Goal: Task Accomplishment & Management: Complete application form

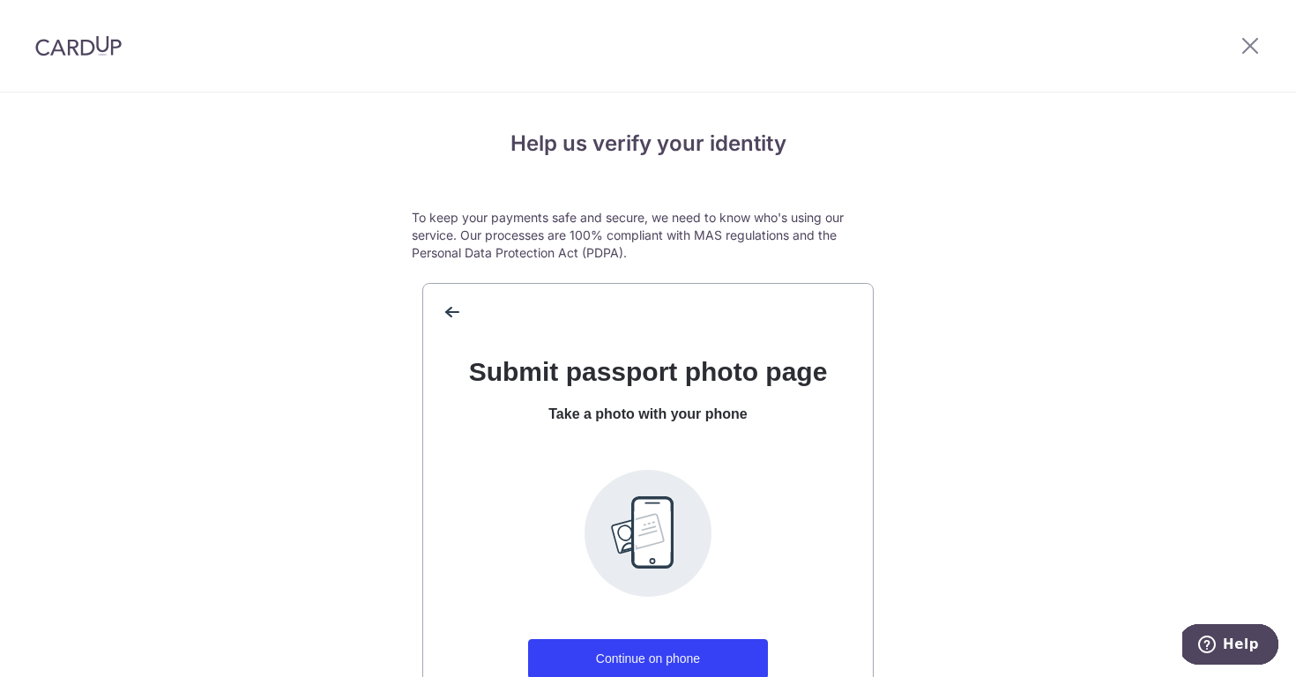
scroll to position [150, 0]
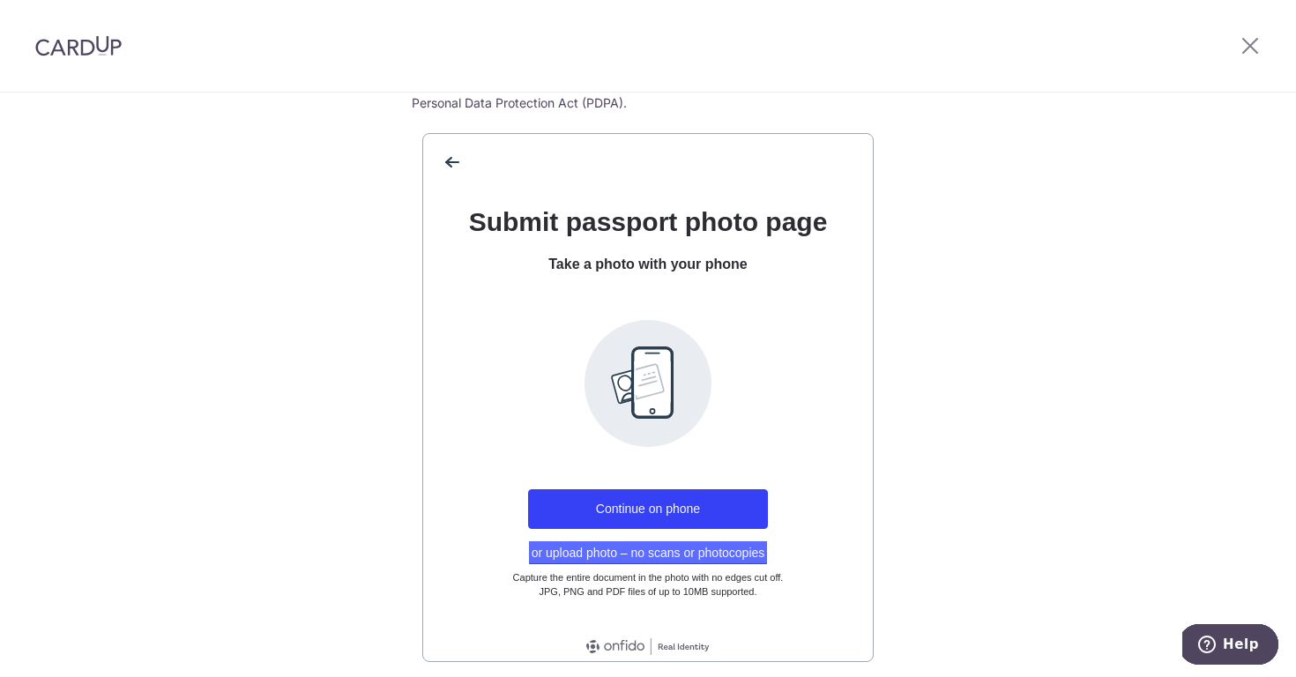
click at [593, 557] on button "or upload photo – no scans or photocopies" at bounding box center [648, 552] width 239 height 23
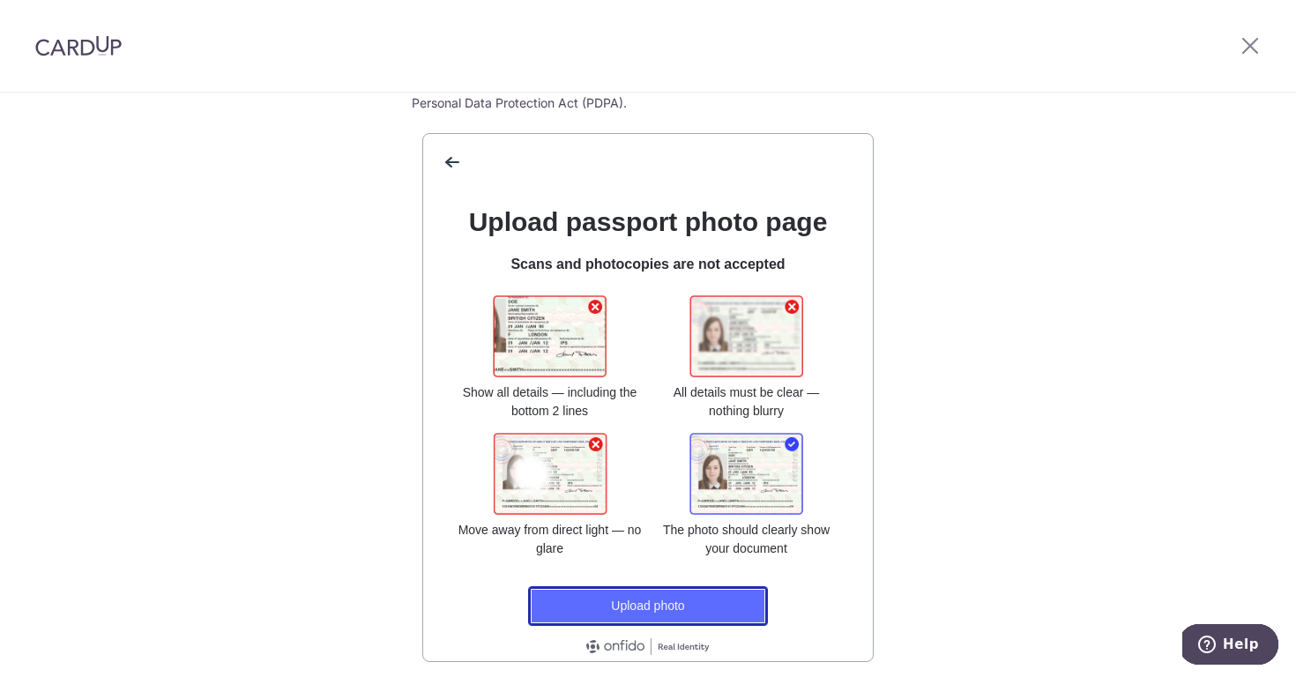
click at [660, 613] on button "Upload photo" at bounding box center [648, 606] width 240 height 40
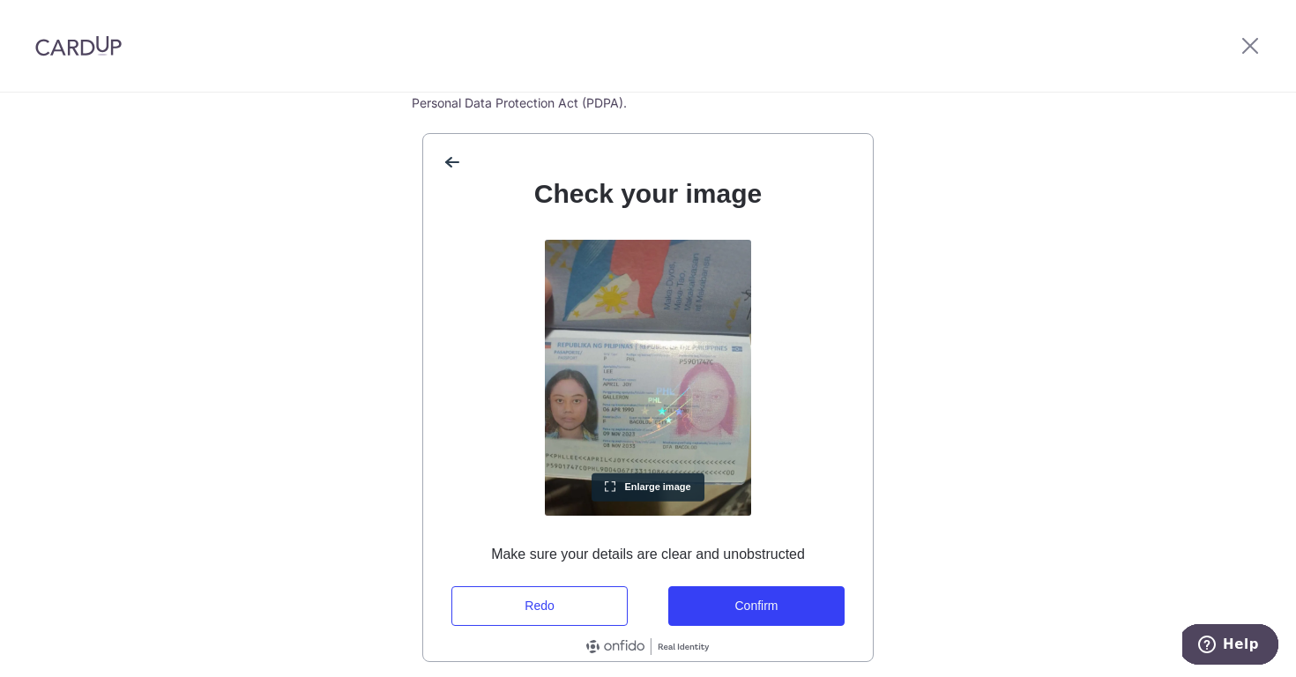
click at [607, 482] on button "Enlarge image" at bounding box center [648, 487] width 113 height 28
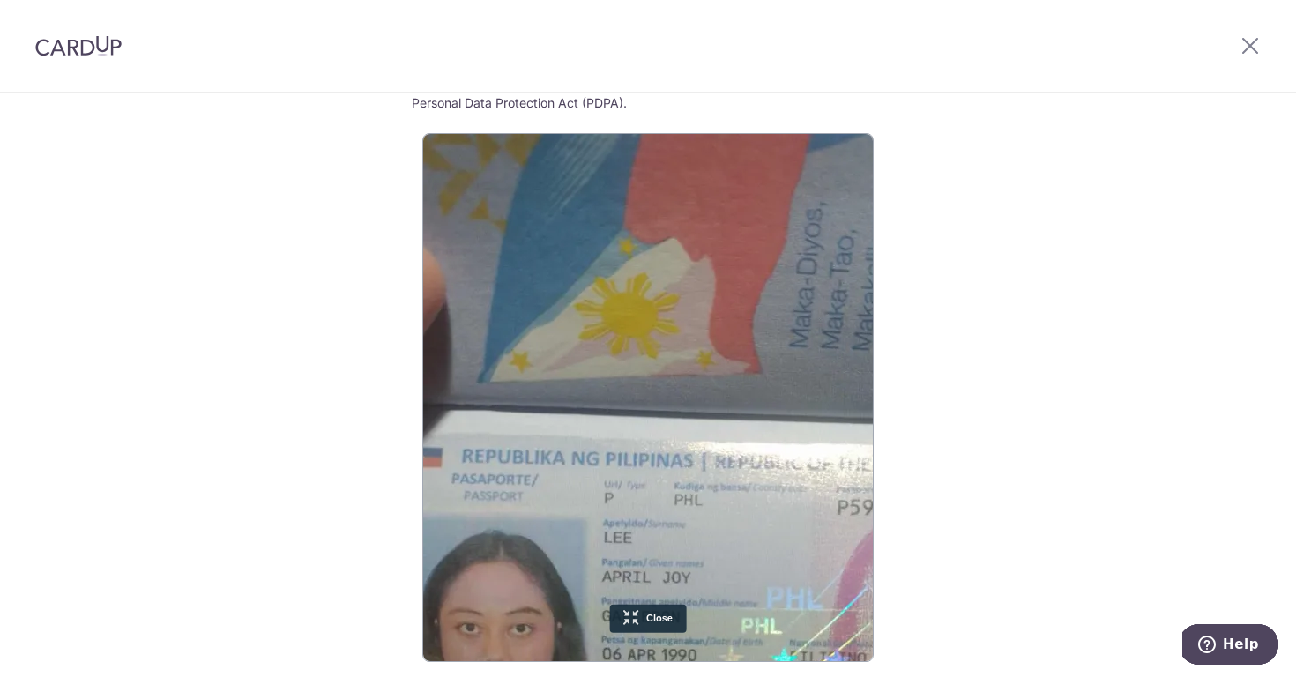
scroll to position [166, 99]
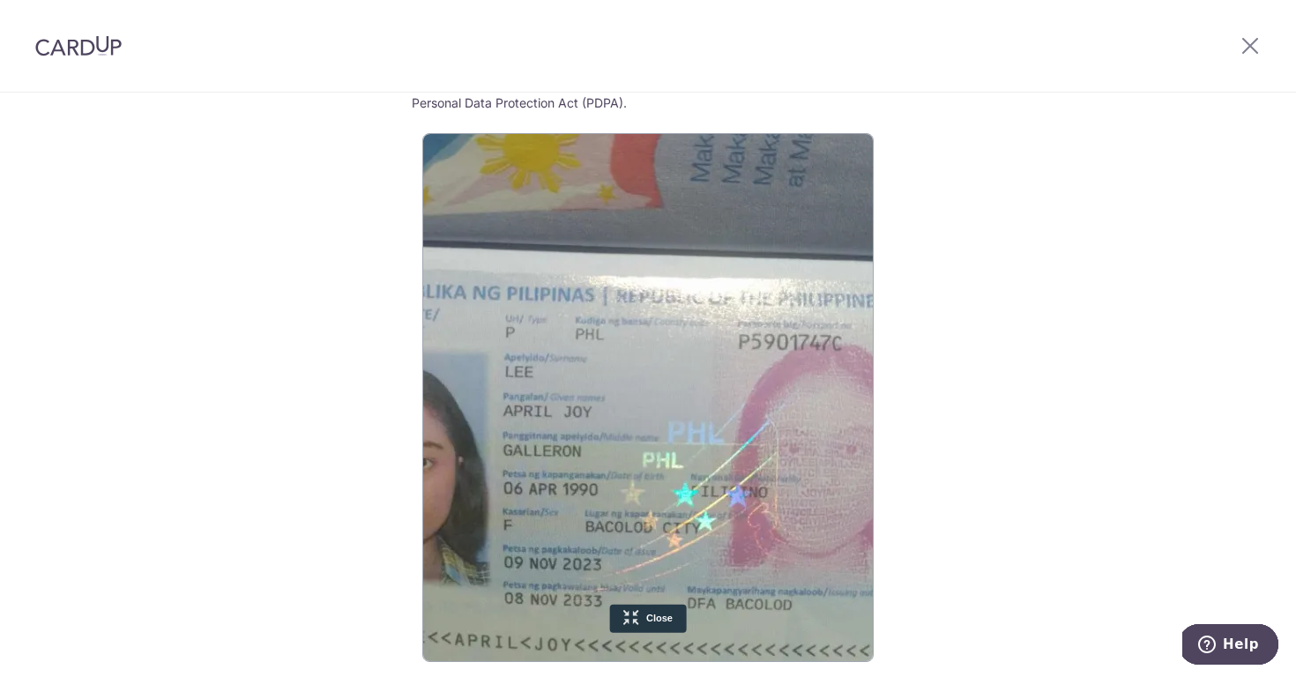
click at [639, 609] on button "Close" at bounding box center [648, 618] width 77 height 28
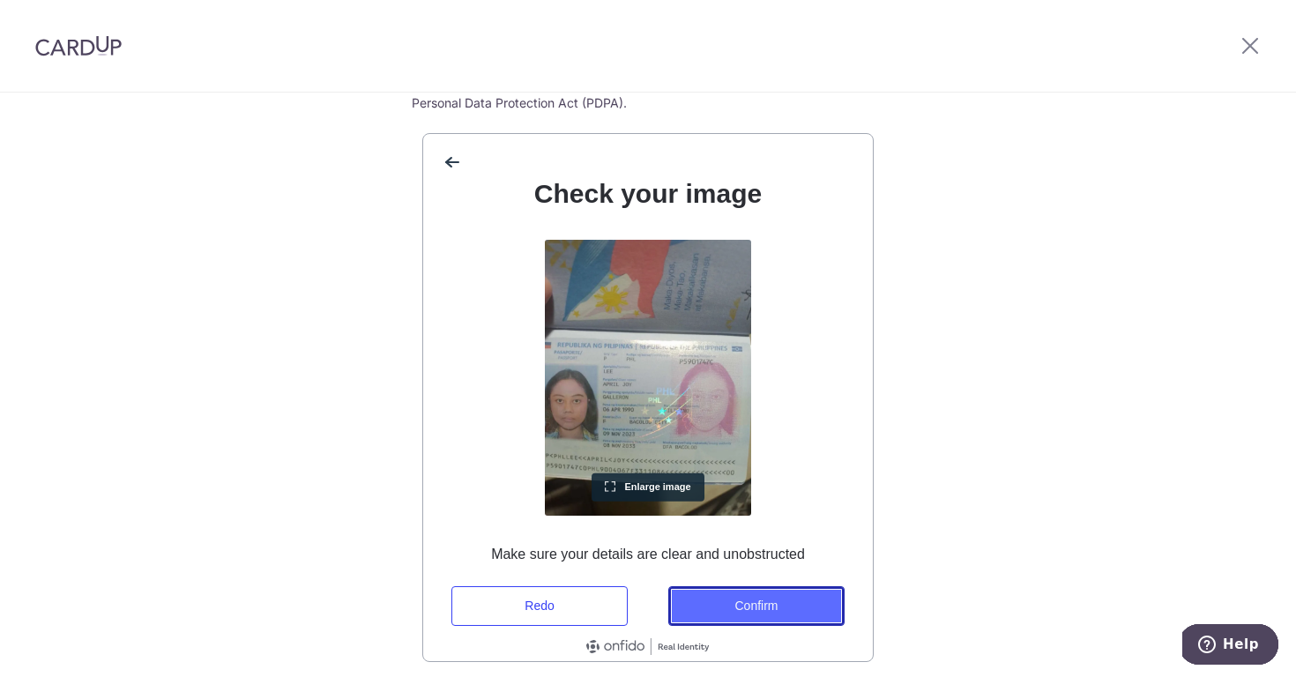
click at [752, 601] on button "Confirm" at bounding box center [756, 606] width 176 height 40
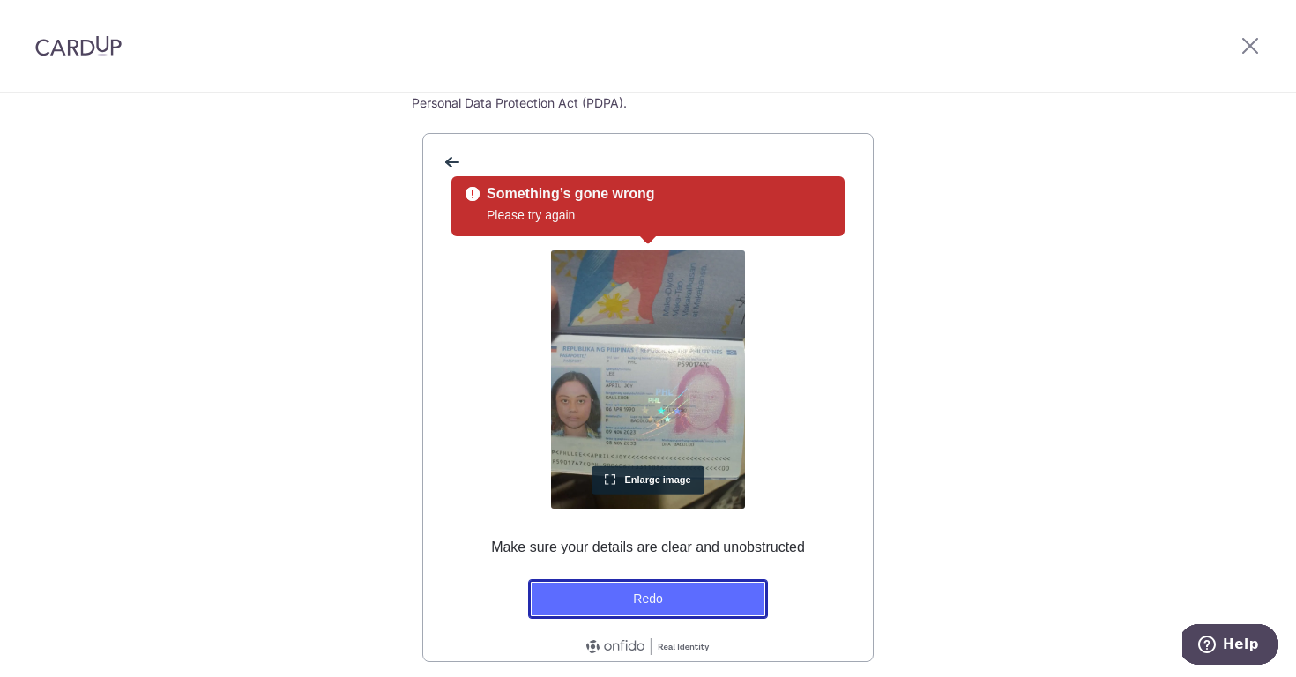
click at [643, 593] on button "Redo" at bounding box center [648, 599] width 240 height 40
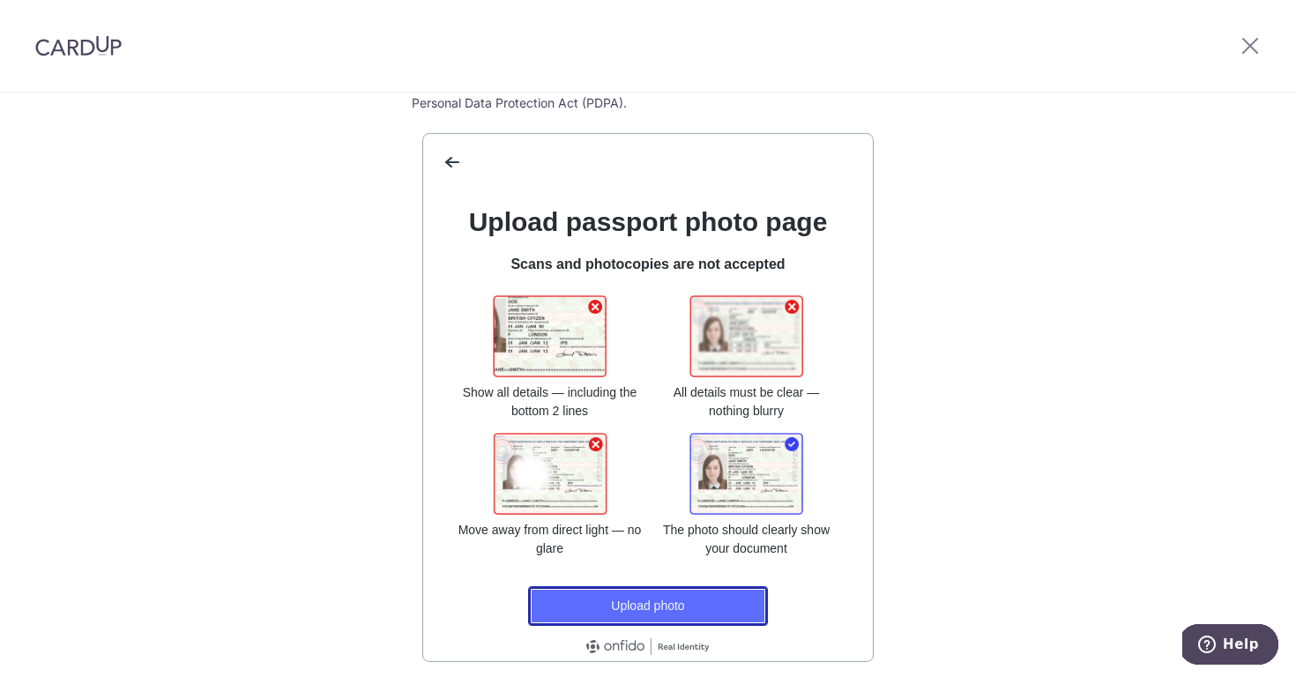
click at [622, 608] on button "Upload photo" at bounding box center [648, 606] width 240 height 40
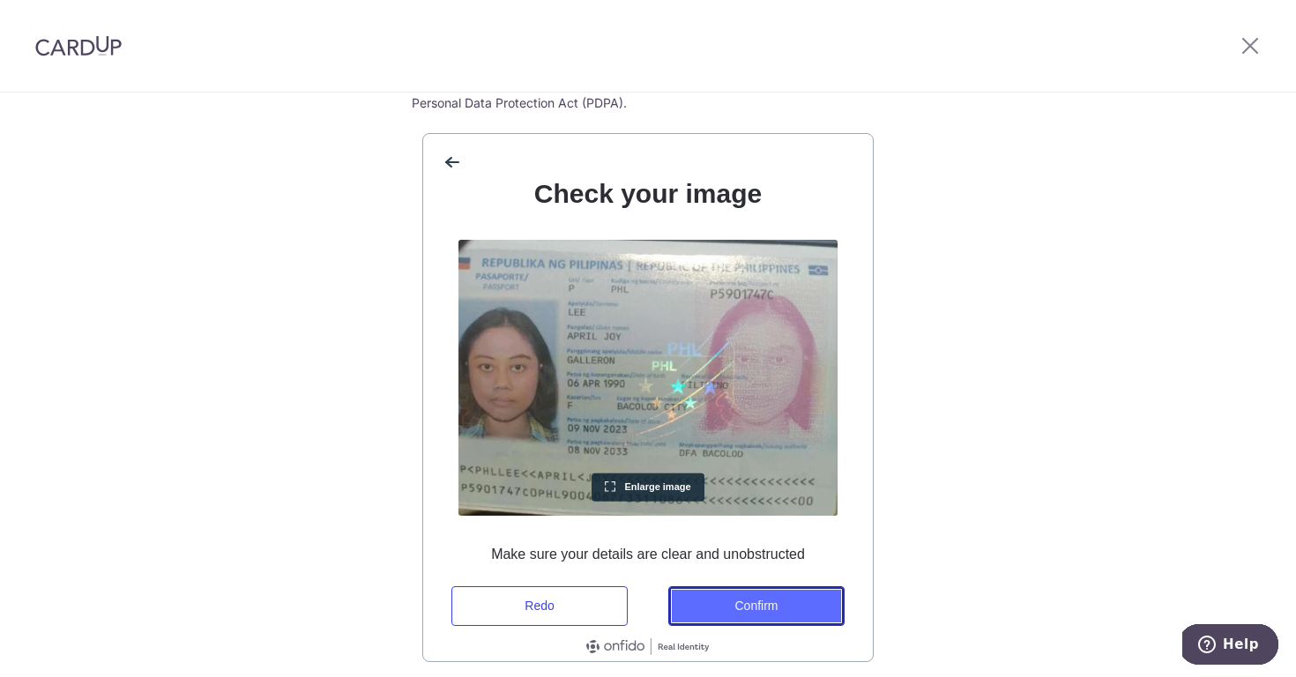
click at [778, 605] on button "Confirm" at bounding box center [756, 606] width 176 height 40
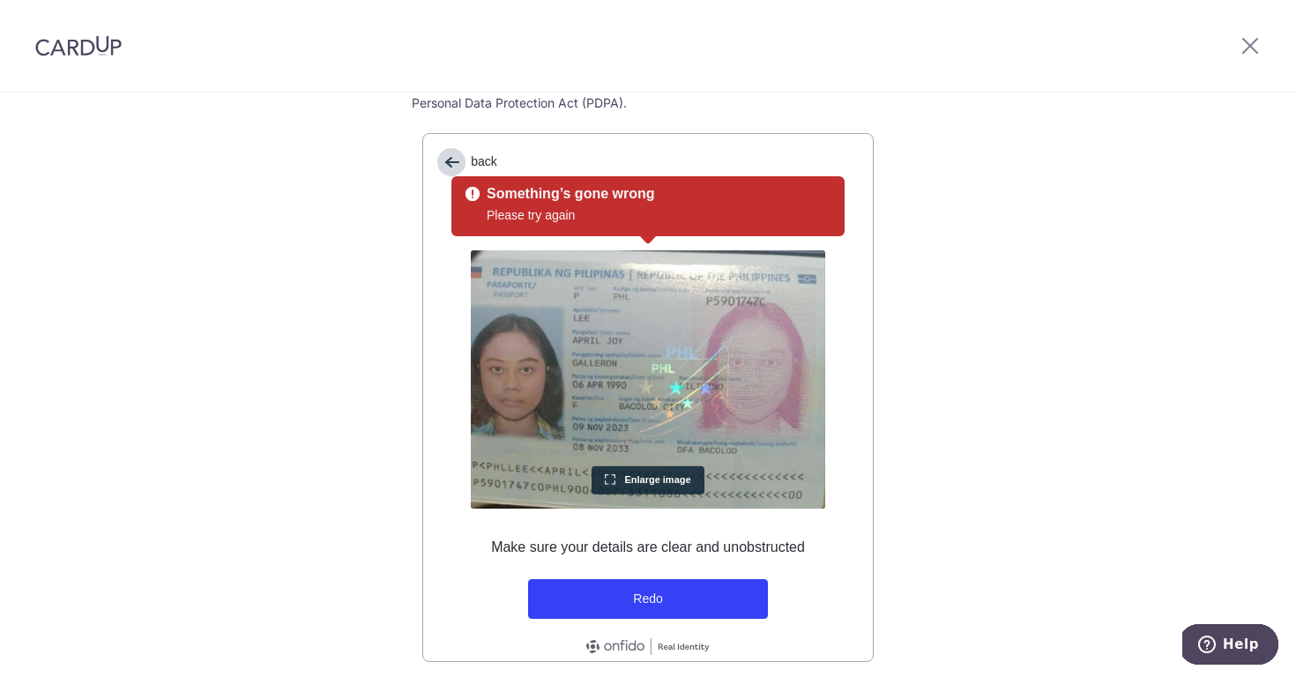
click at [457, 161] on span "back" at bounding box center [451, 162] width 28 height 28
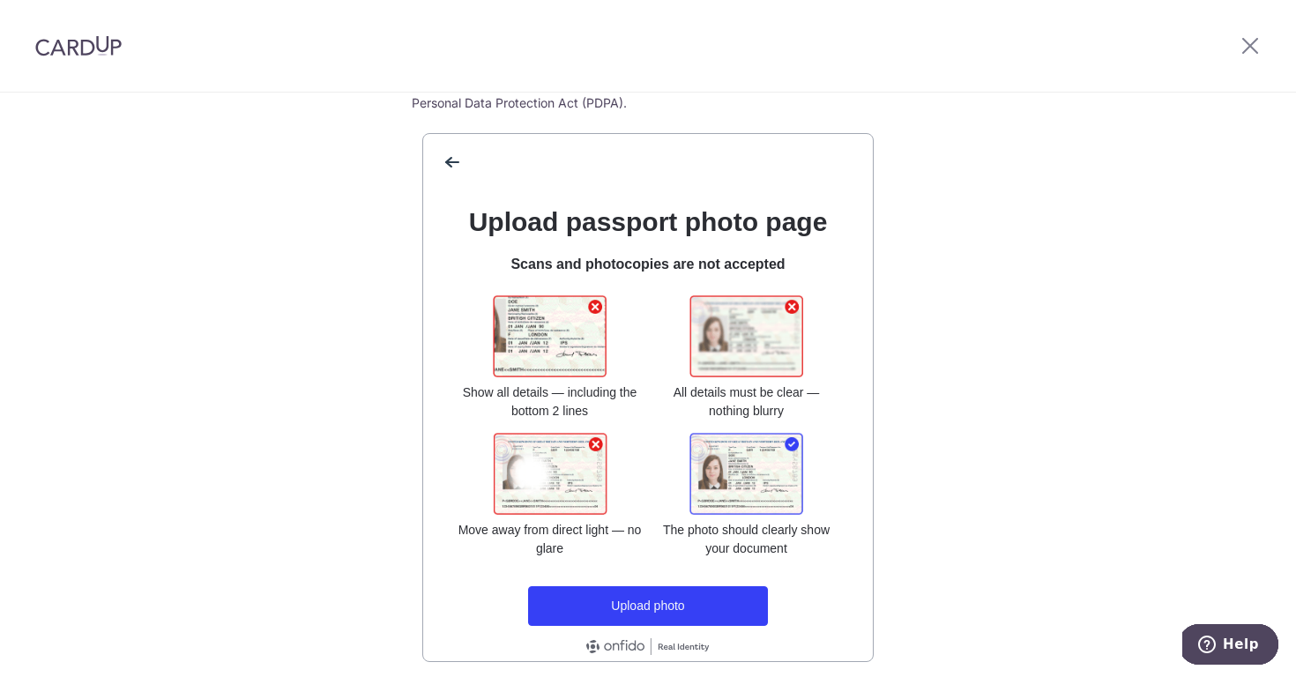
click at [755, 466] on div at bounding box center [746, 474] width 115 height 82
click at [727, 597] on button "Upload photo" at bounding box center [648, 606] width 240 height 40
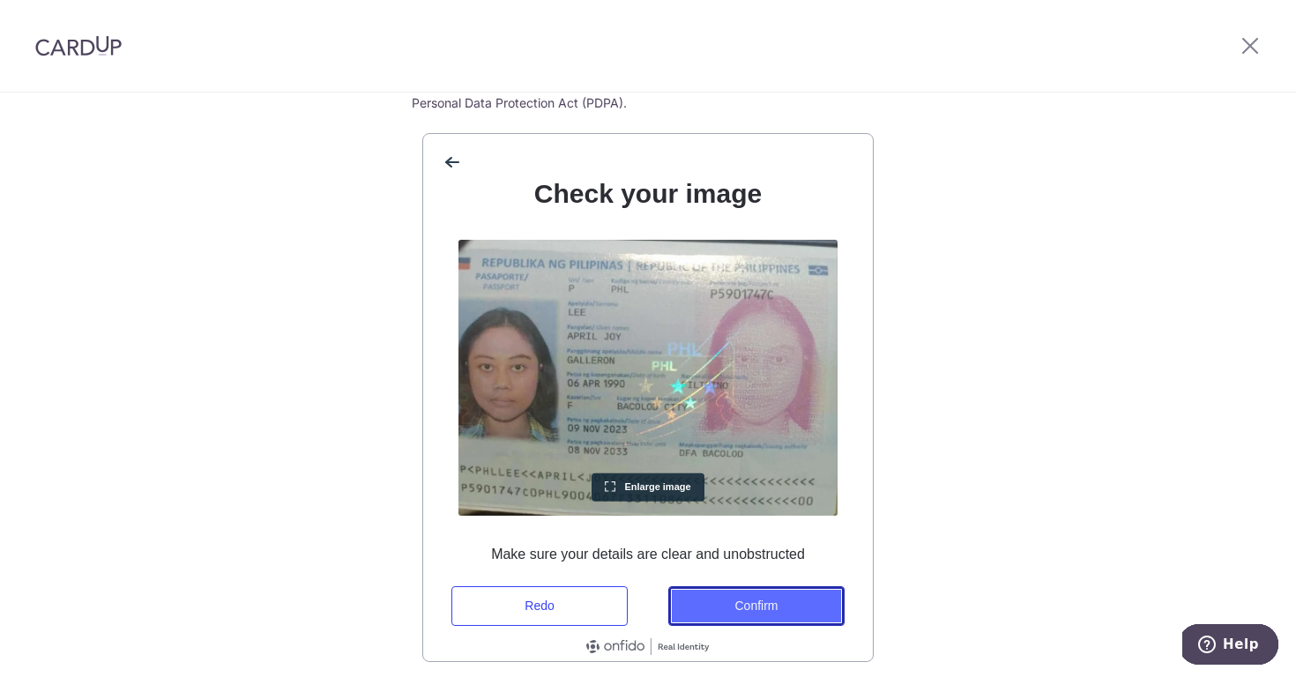
click at [757, 605] on button "Confirm" at bounding box center [756, 606] width 176 height 40
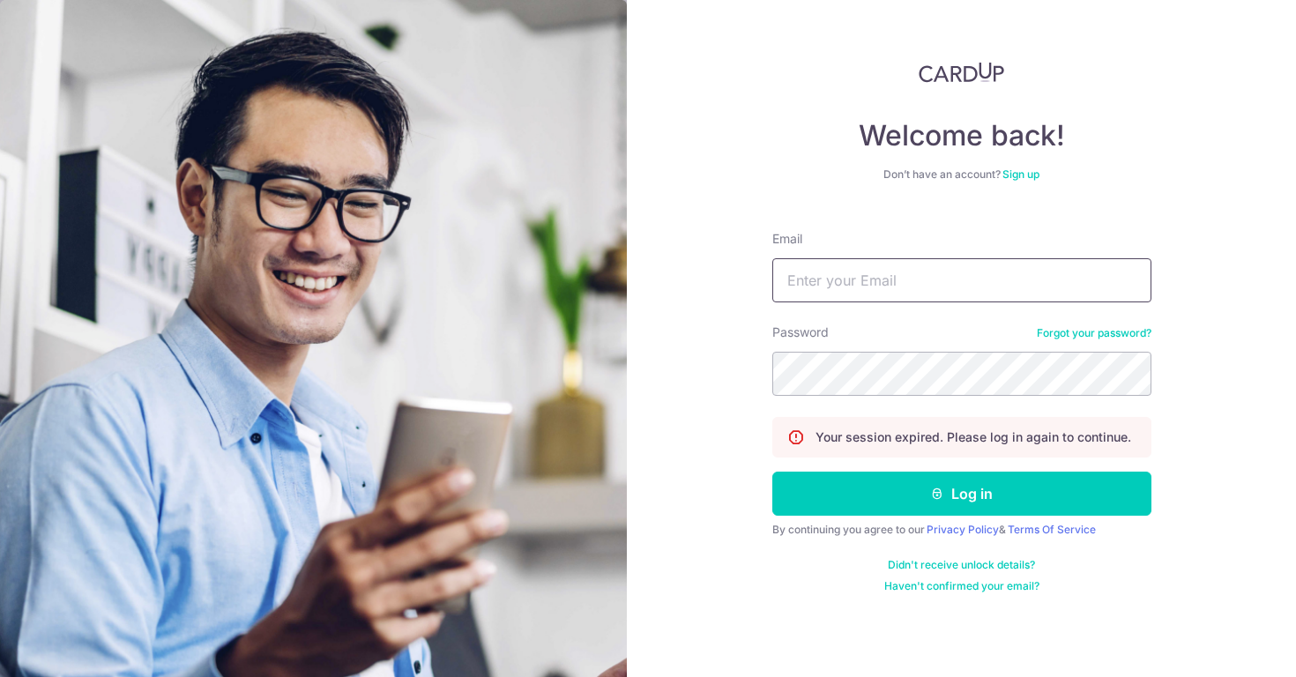
click at [850, 297] on input "Email" at bounding box center [961, 280] width 379 height 44
click at [814, 283] on input "Email" at bounding box center [961, 280] width 379 height 44
paste input "@[DOMAIN_NAME]"
type input "[EMAIL_ADDRESS][DOMAIN_NAME]"
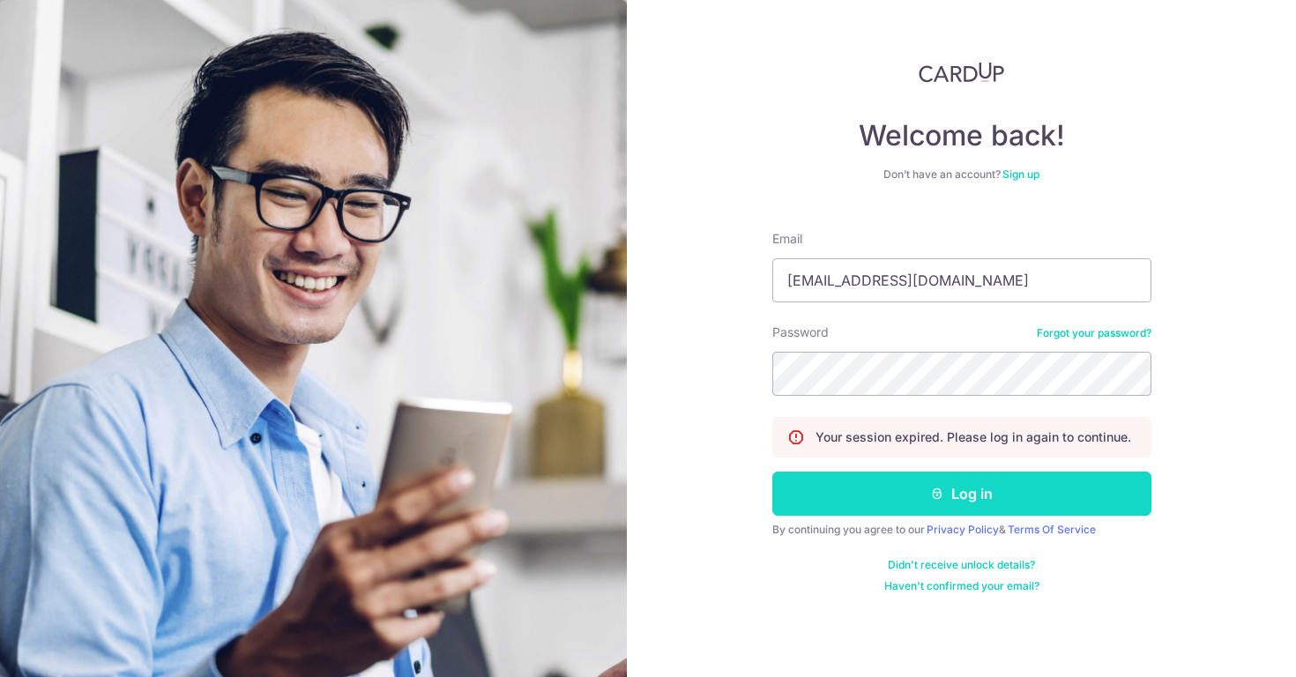
click at [919, 499] on button "Log in" at bounding box center [961, 494] width 379 height 44
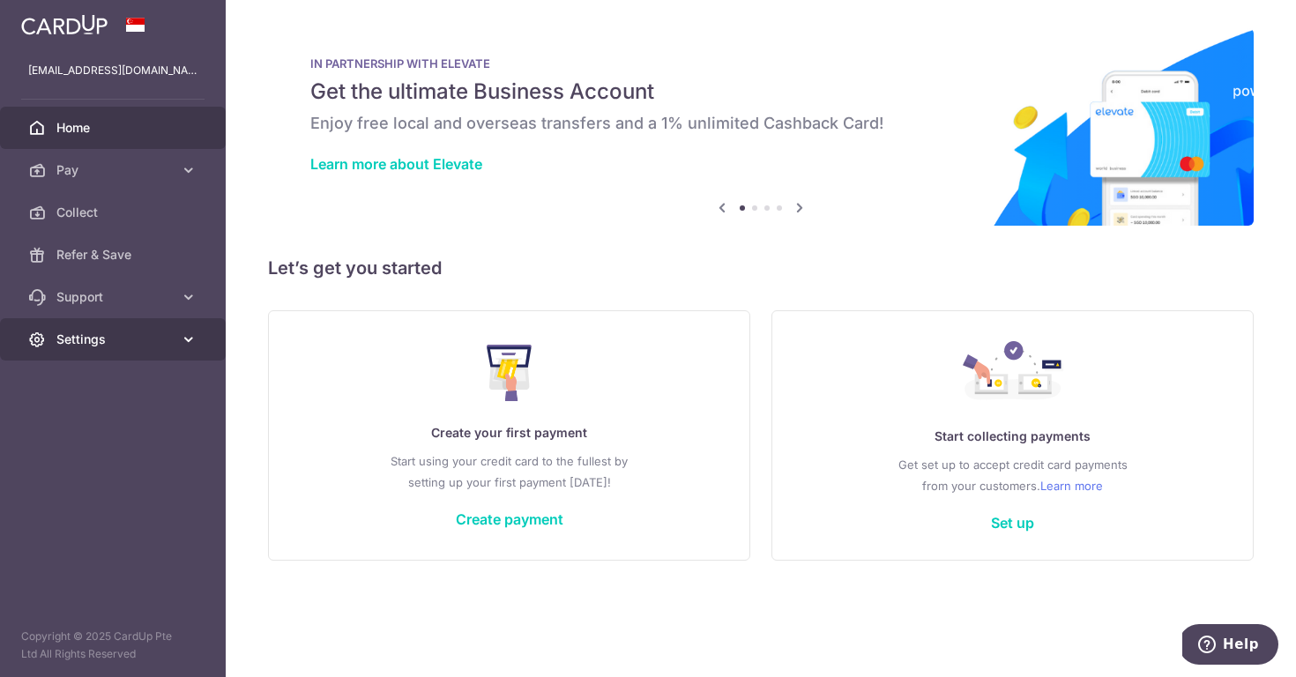
click at [133, 332] on span "Settings" at bounding box center [114, 340] width 116 height 18
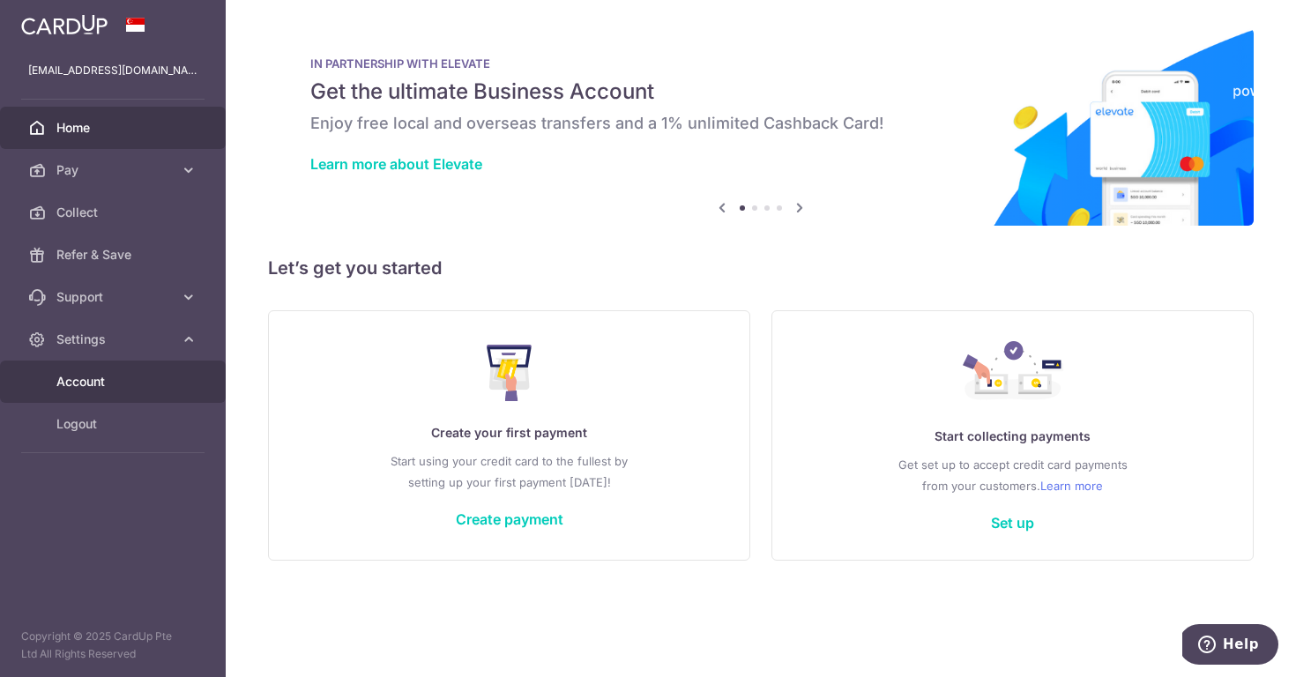
click at [111, 387] on span "Account" at bounding box center [114, 382] width 116 height 18
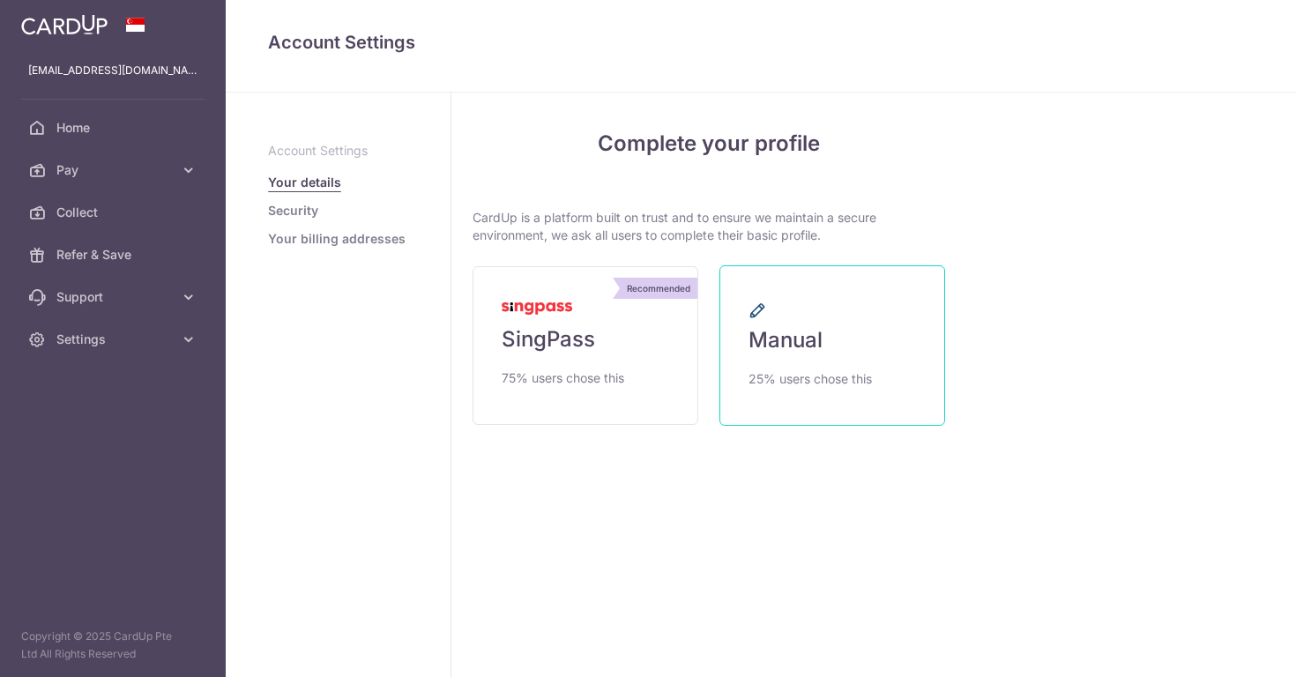
click at [804, 370] on span "25% users chose this" at bounding box center [810, 379] width 123 height 21
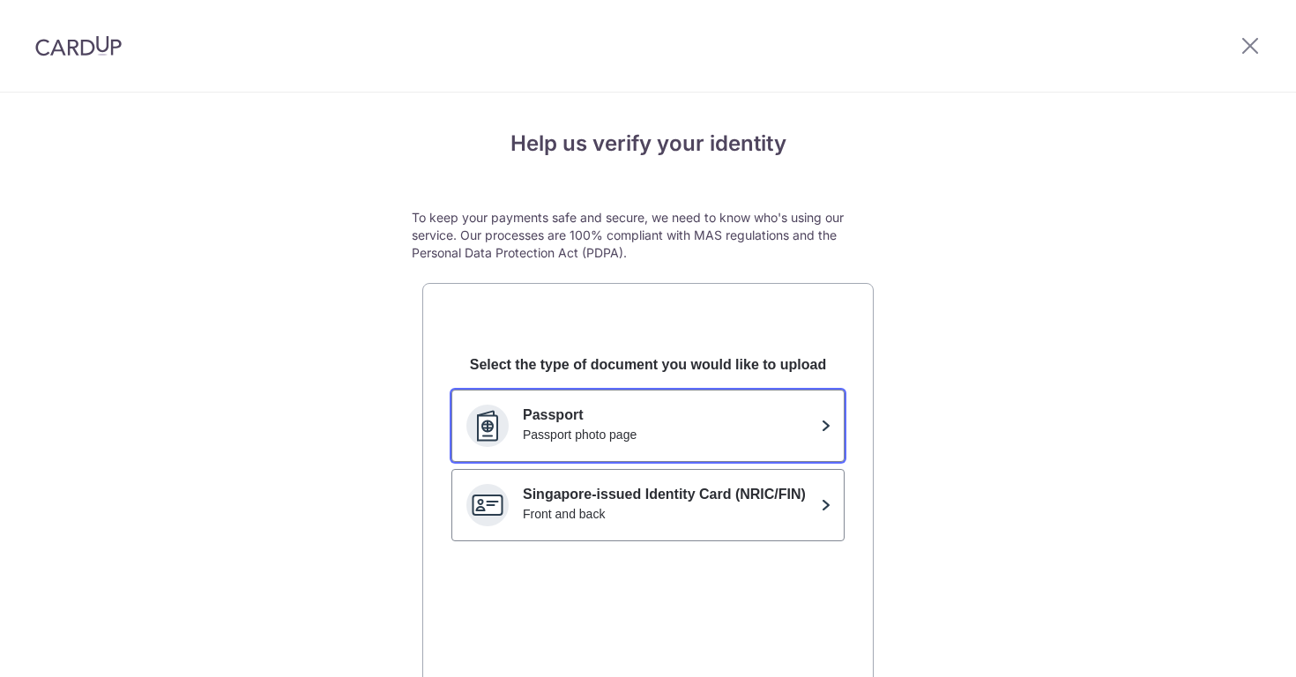
click at [733, 436] on div "Passport photo page" at bounding box center [668, 435] width 291 height 18
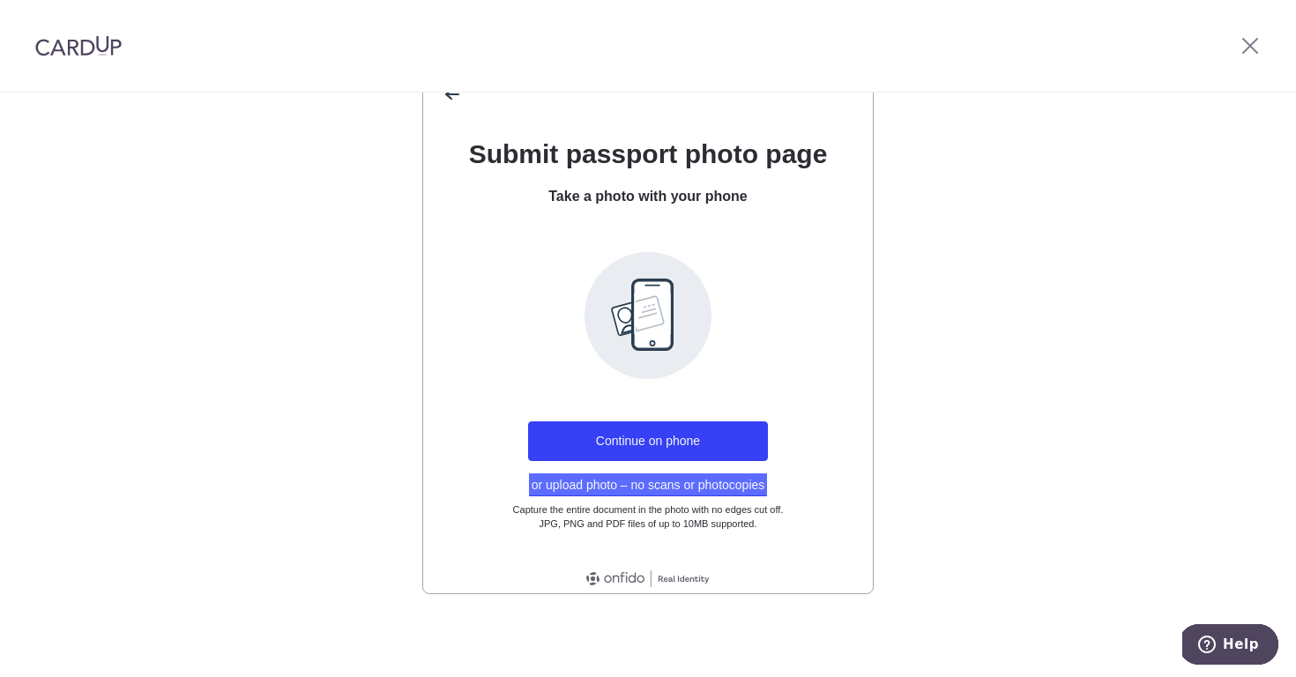
click at [627, 491] on button "or upload photo – no scans or photocopies" at bounding box center [648, 485] width 239 height 23
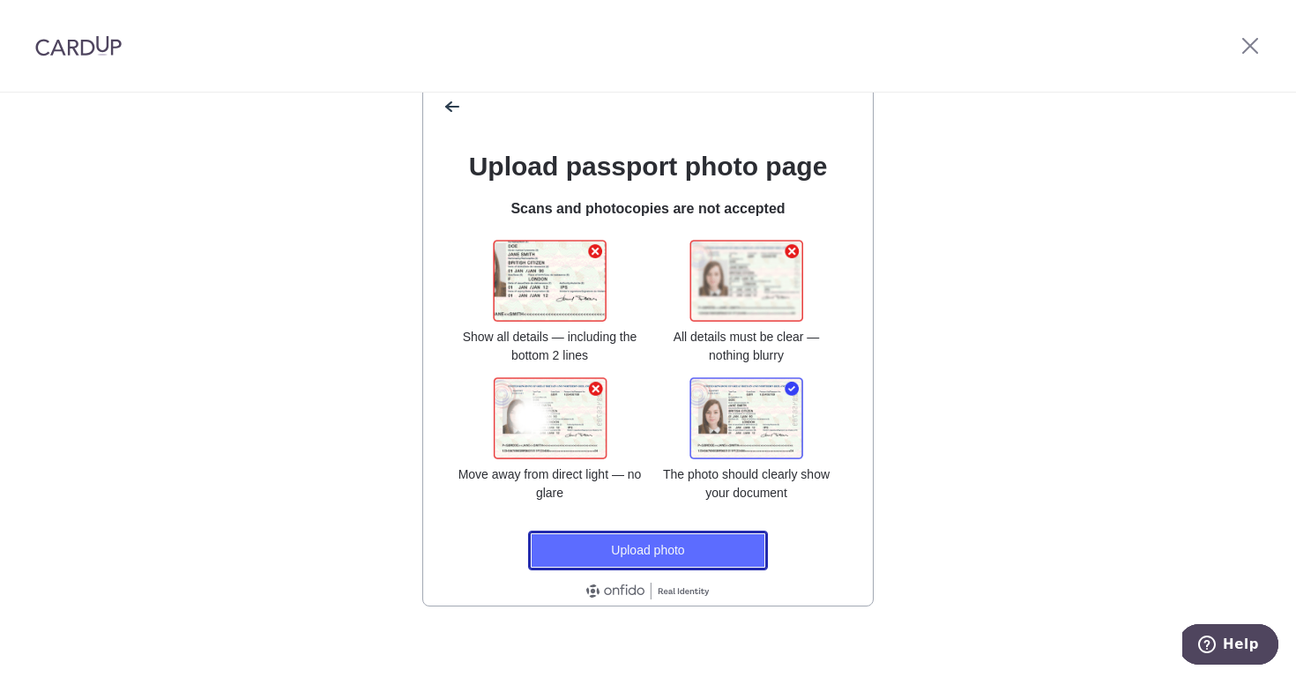
click at [698, 548] on button "Upload photo" at bounding box center [648, 551] width 240 height 40
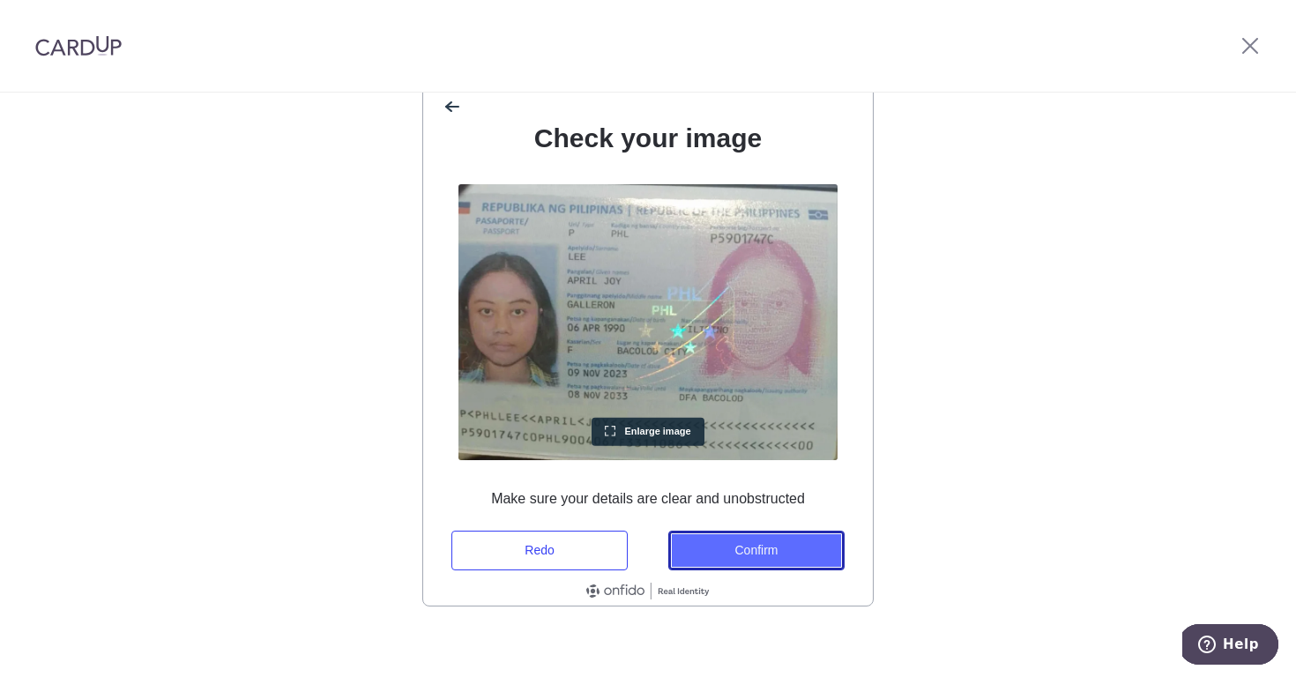
click at [773, 555] on button "Confirm" at bounding box center [756, 551] width 176 height 40
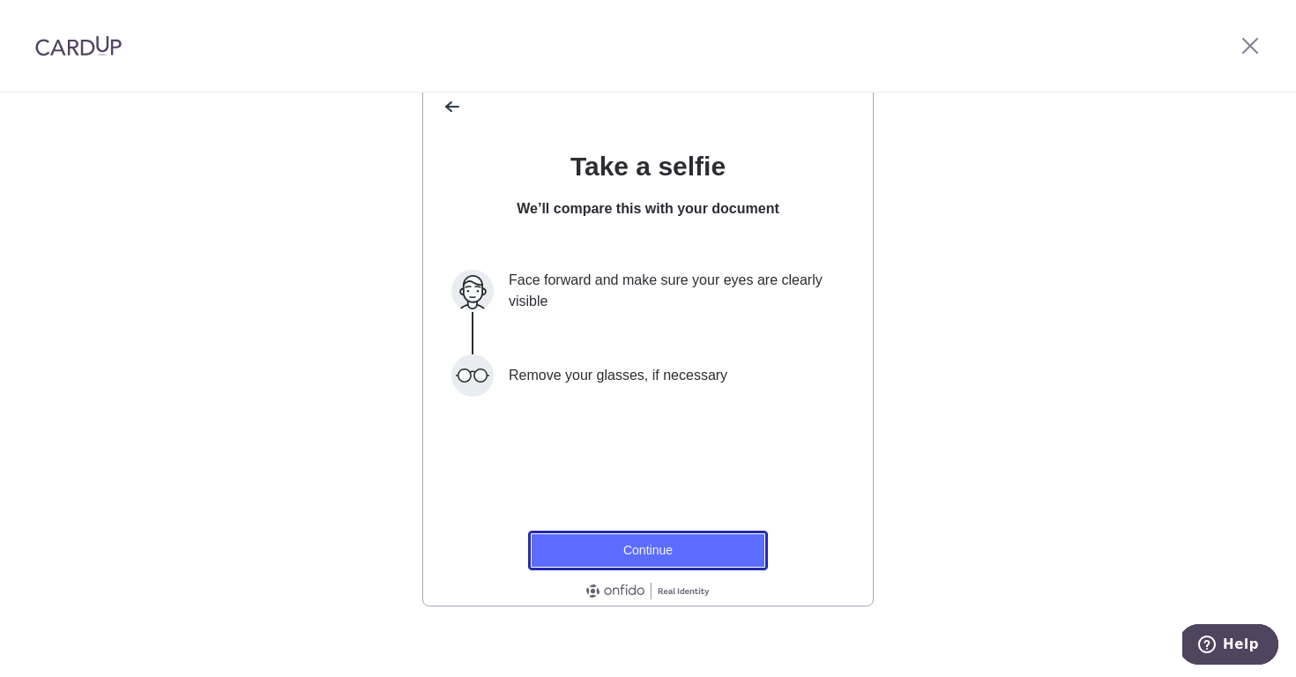
click at [698, 556] on button "Continue" at bounding box center [648, 551] width 240 height 40
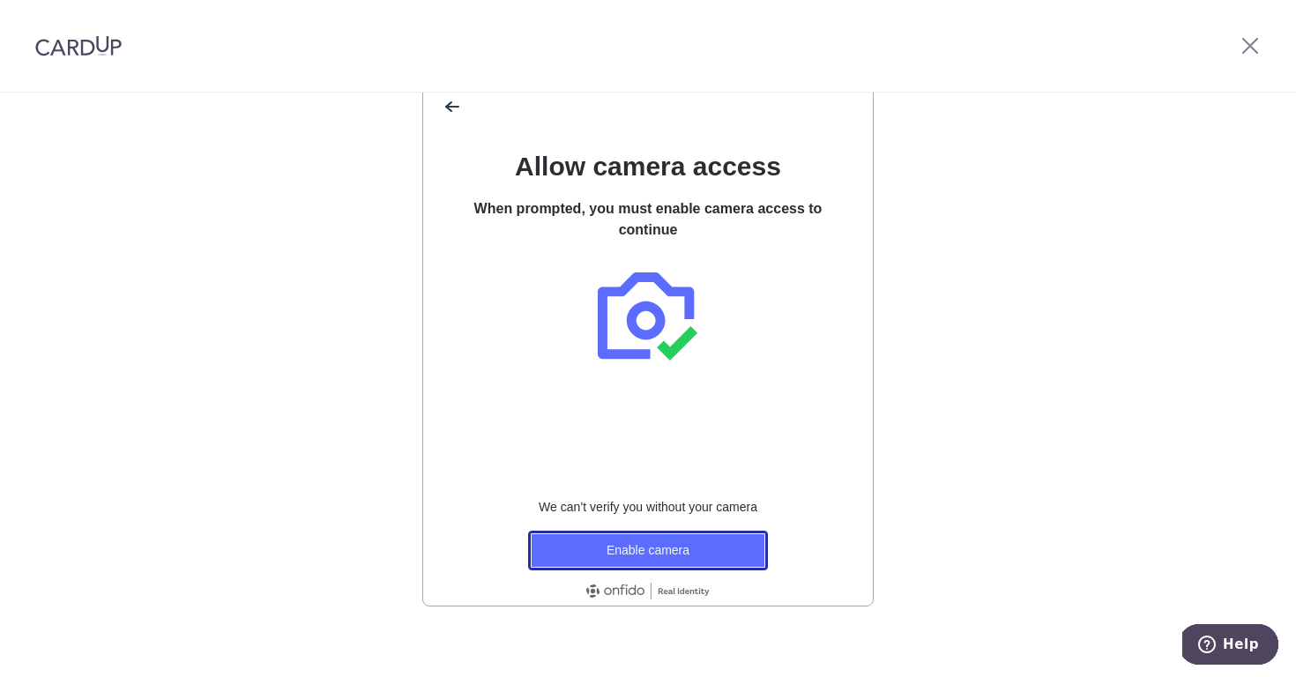
click at [717, 548] on button "Enable camera" at bounding box center [648, 551] width 240 height 40
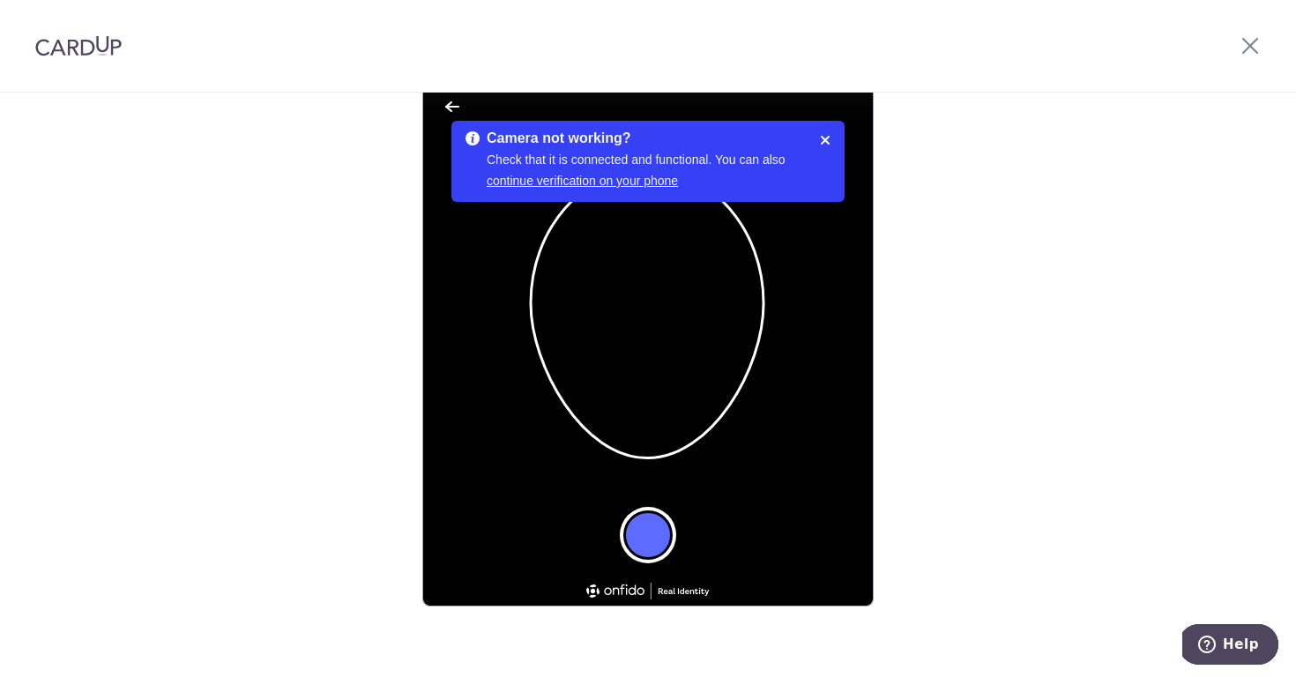
click at [649, 526] on button "Take a photo" at bounding box center [647, 535] width 49 height 49
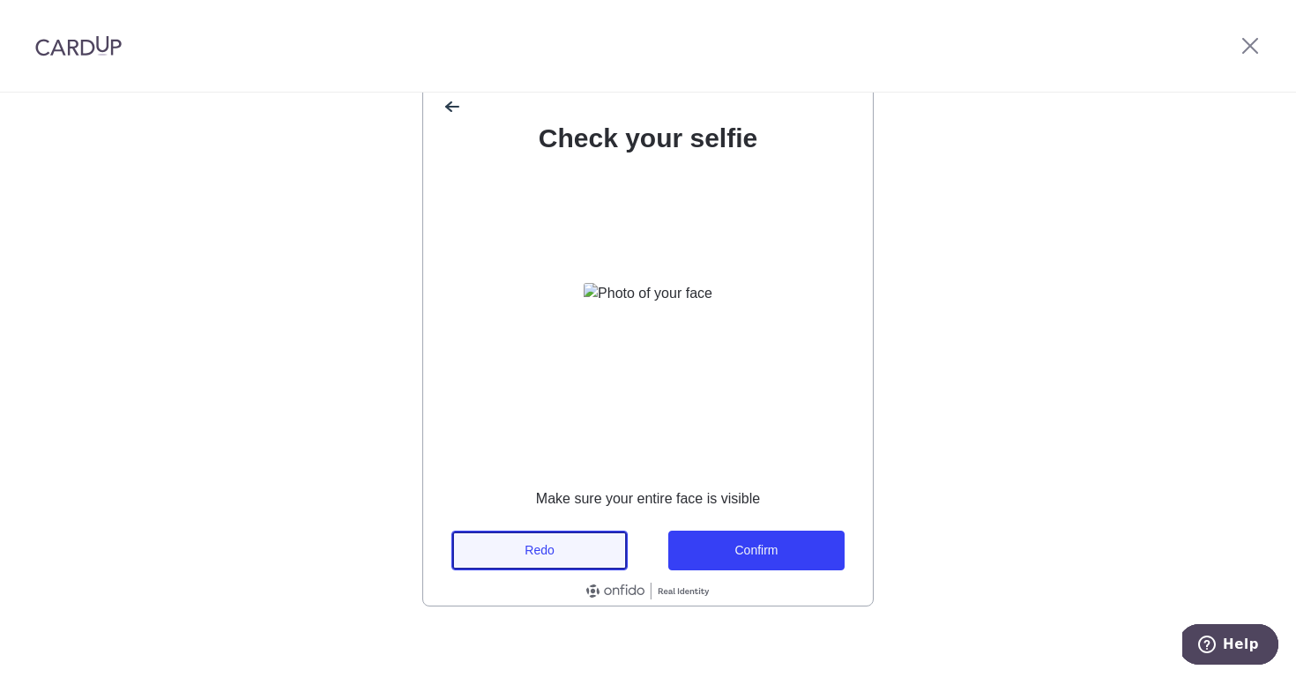
click at [553, 562] on button "Redo" at bounding box center [539, 551] width 176 height 40
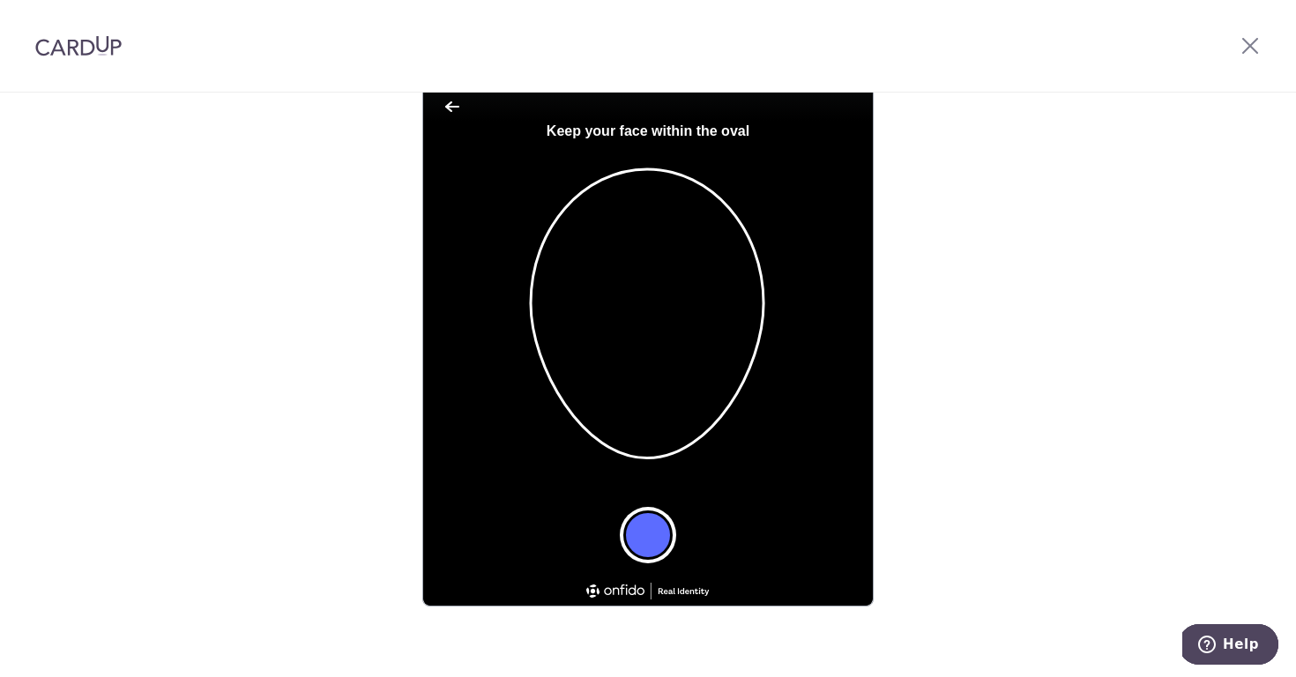
click at [640, 541] on button "Take a photo" at bounding box center [647, 535] width 49 height 49
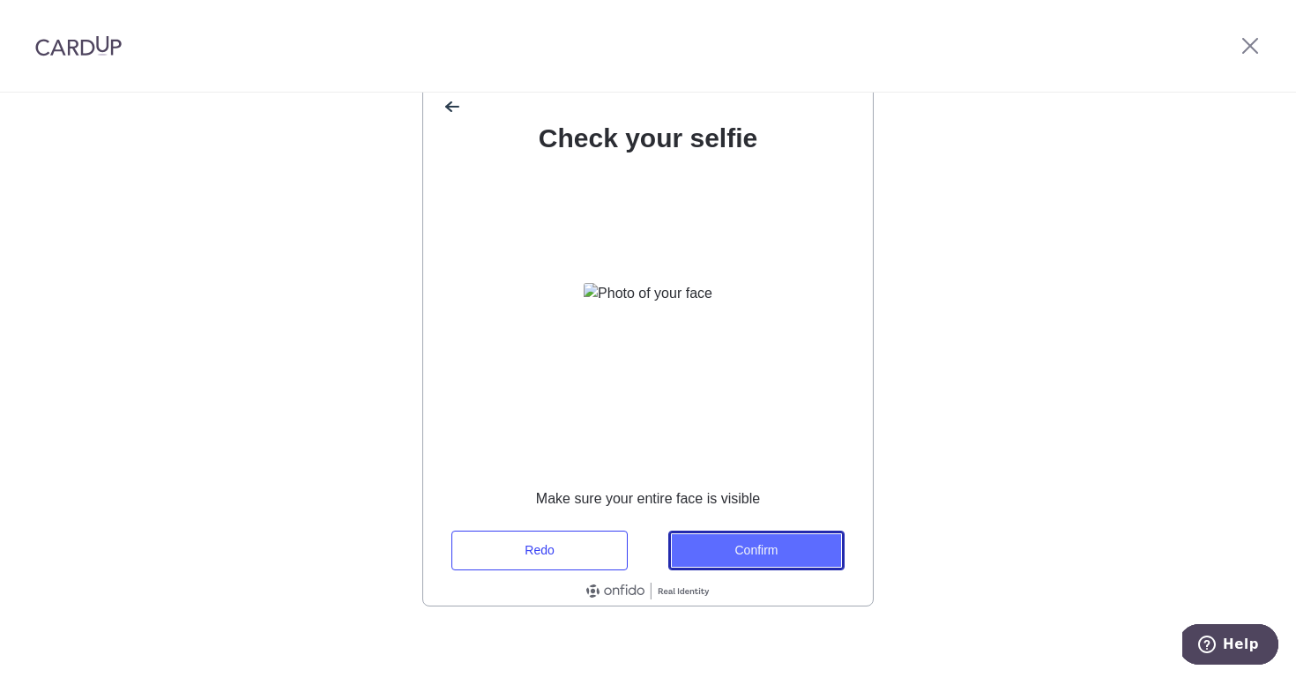
click at [727, 560] on button "Confirm" at bounding box center [756, 551] width 176 height 40
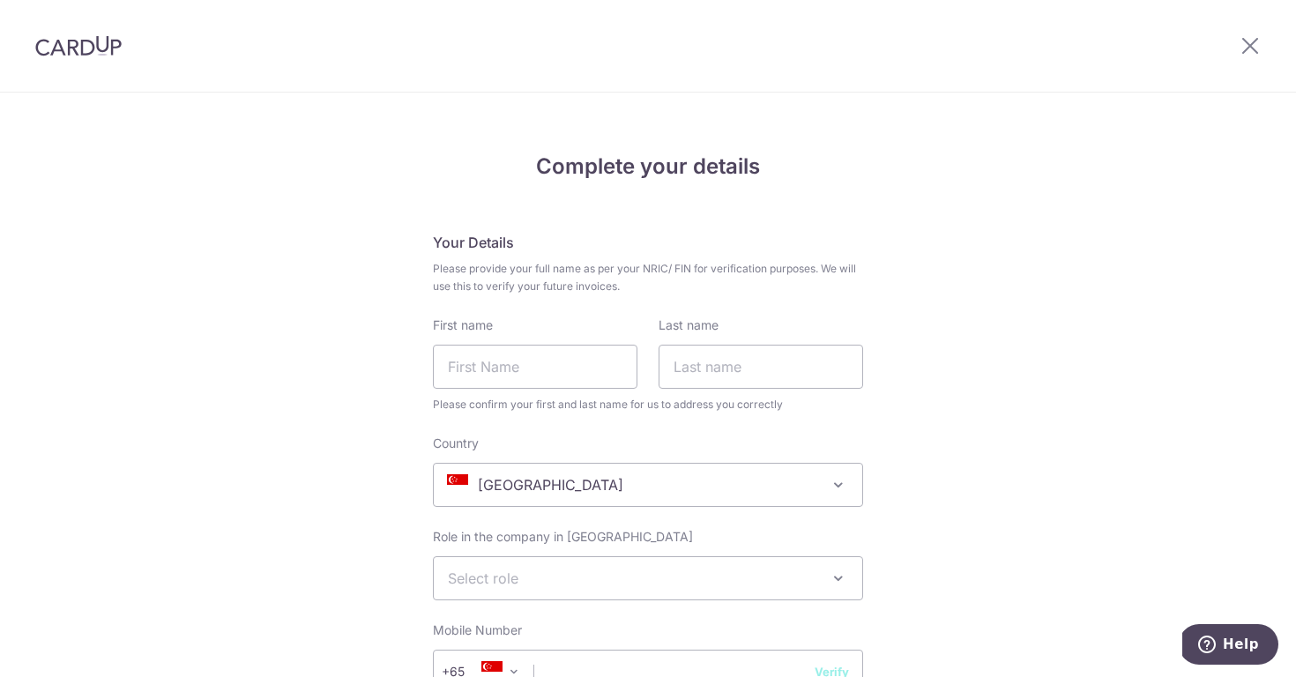
click at [754, 494] on span "[GEOGRAPHIC_DATA]" at bounding box center [648, 485] width 429 height 42
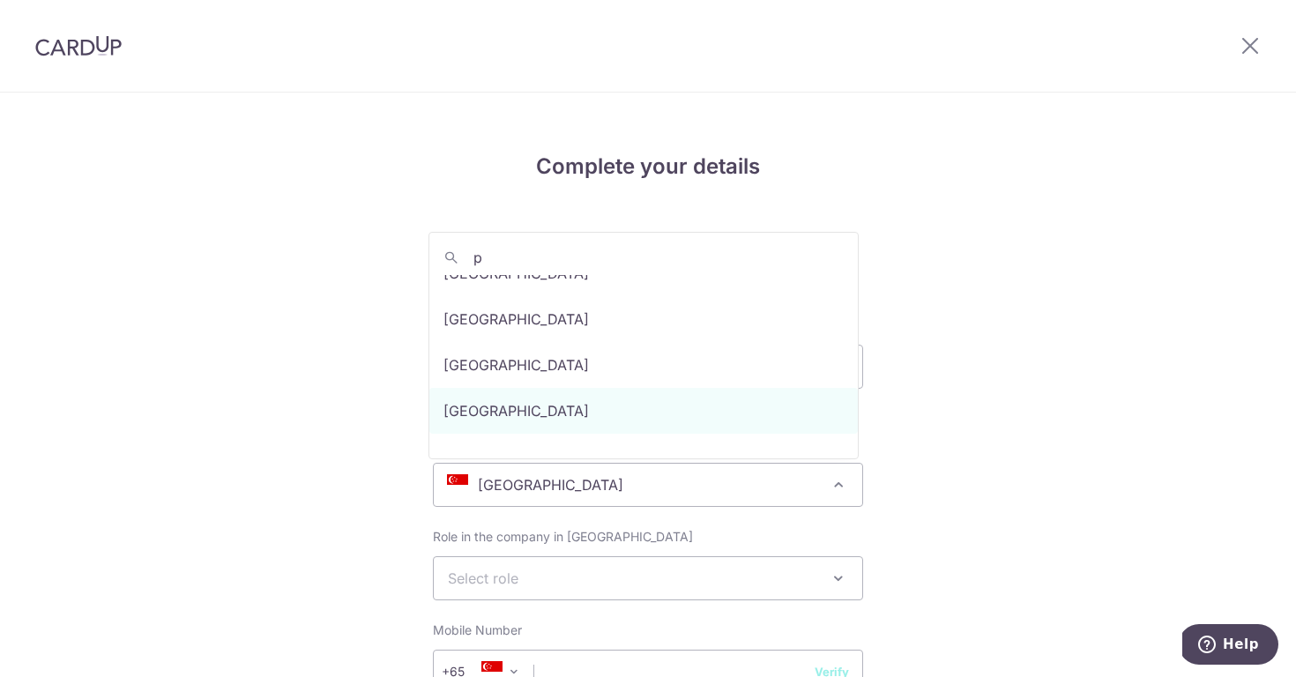
scroll to position [1153, 0]
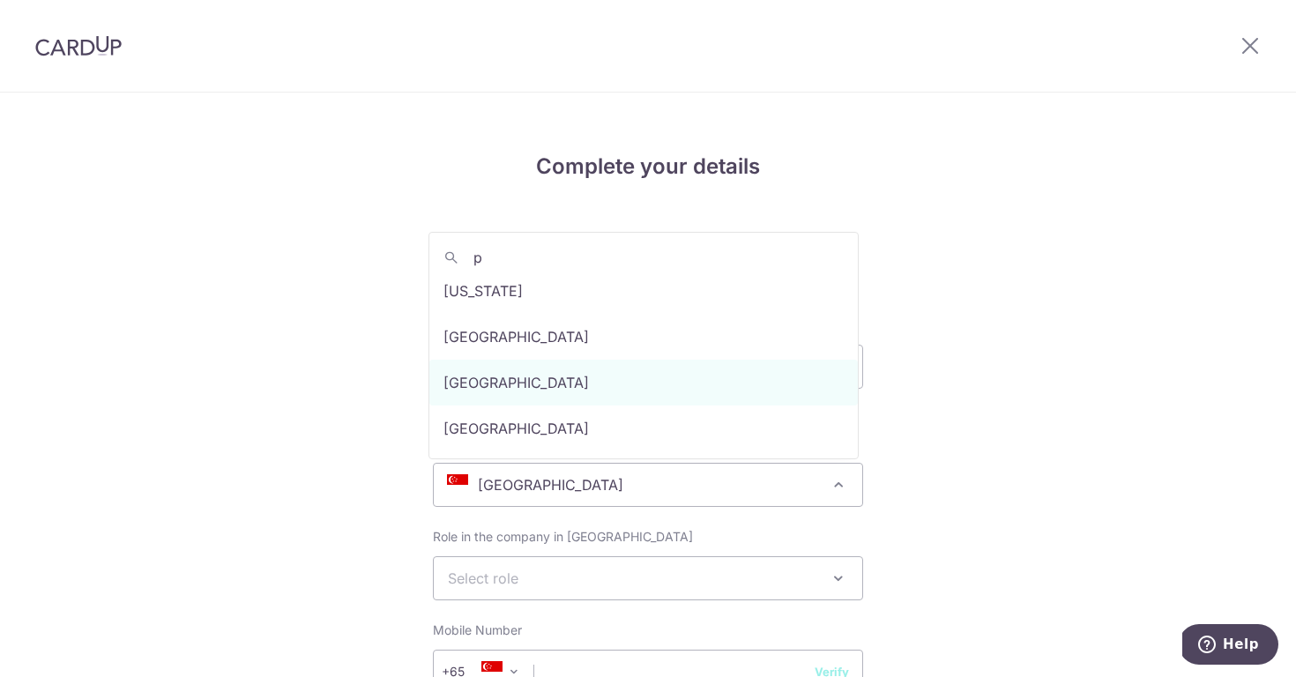
type input "ph"
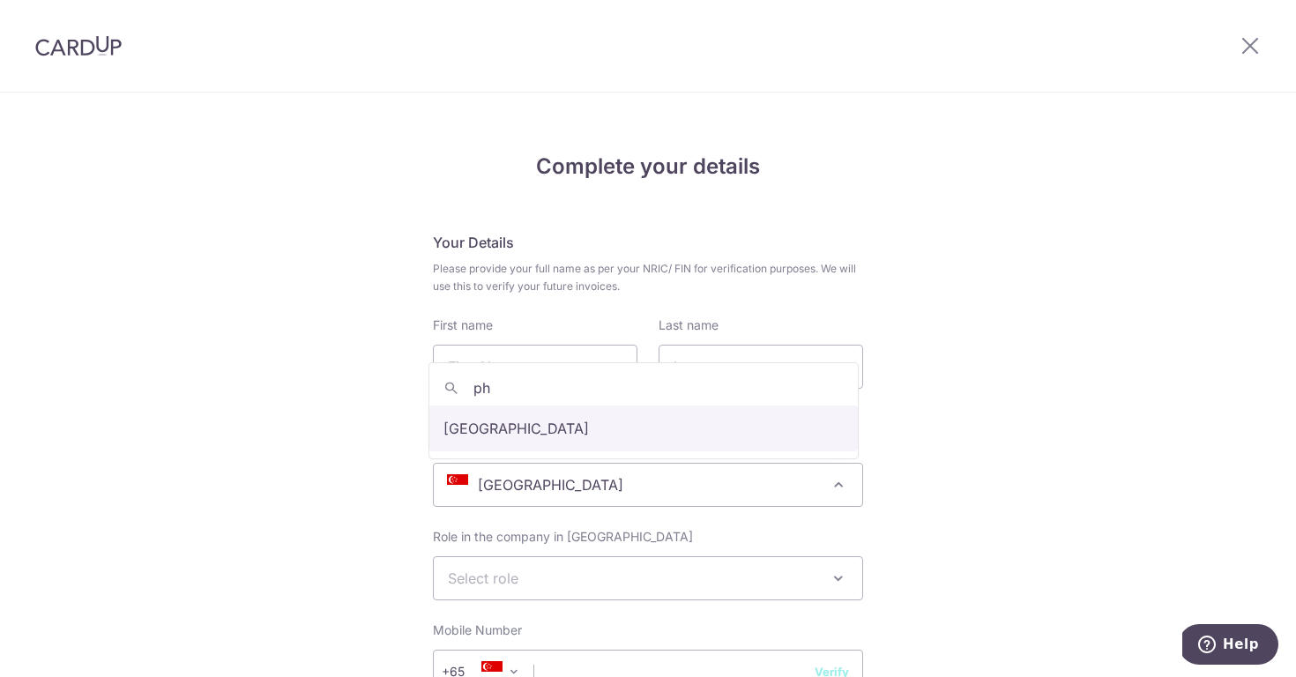
select select "Philippines"
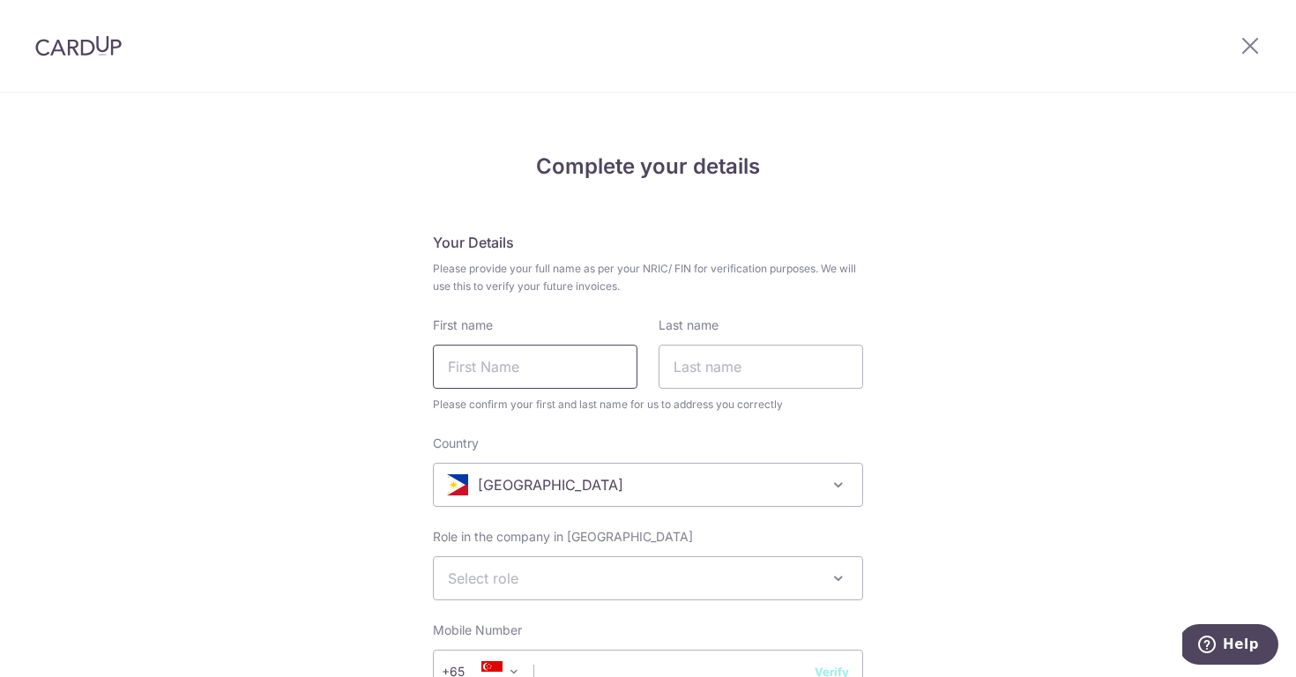
click at [553, 364] on input "First name" at bounding box center [535, 367] width 205 height 44
type input "April Joy"
type input "Lee"
click at [696, 584] on span "Select role" at bounding box center [648, 578] width 429 height 42
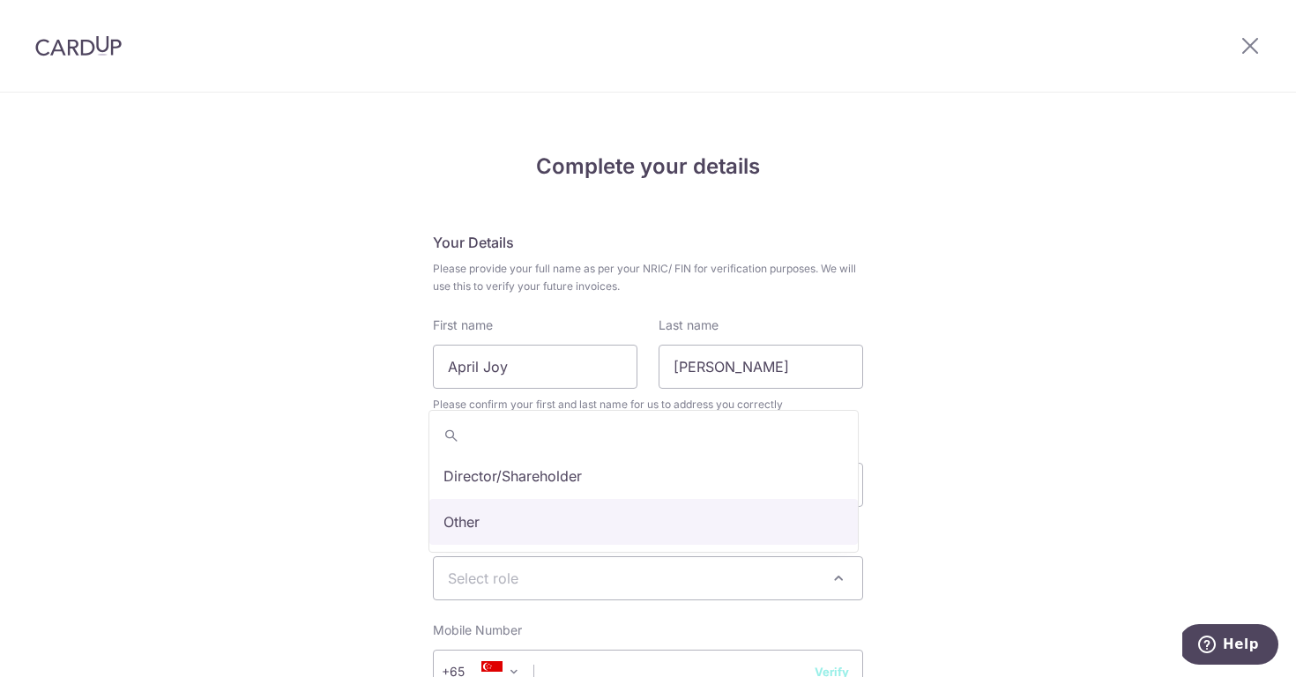
select select "other"
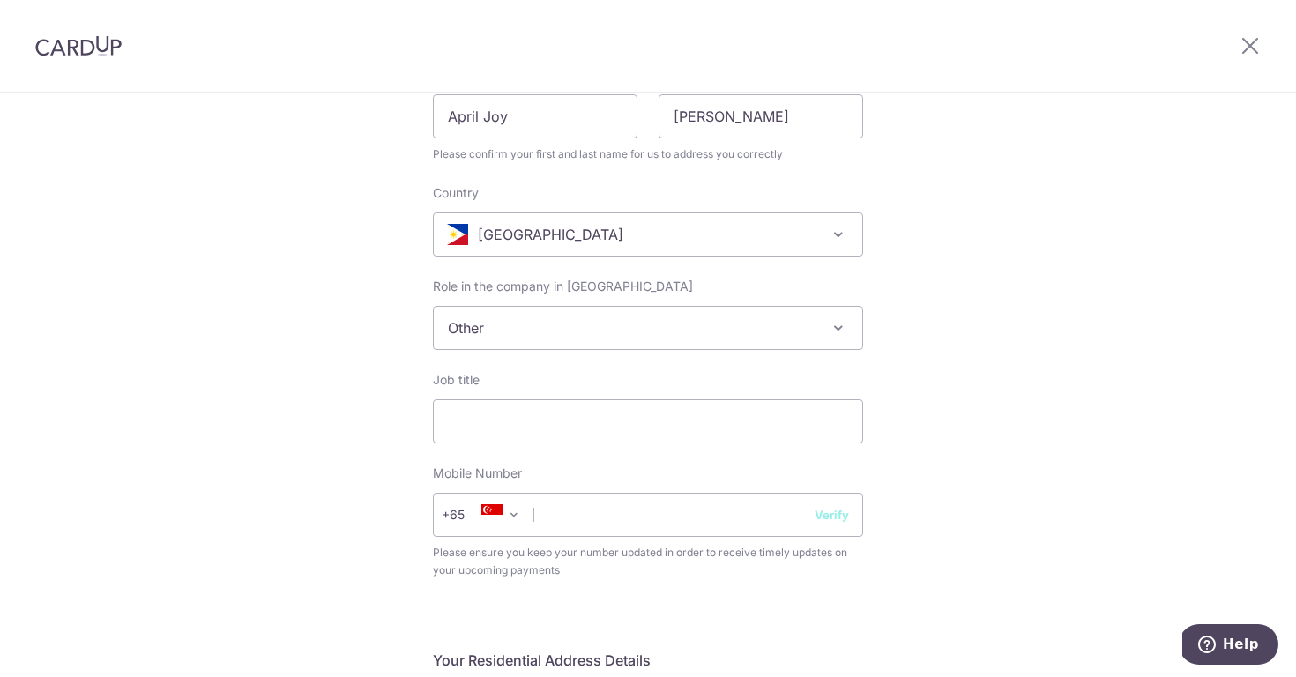
scroll to position [265, 0]
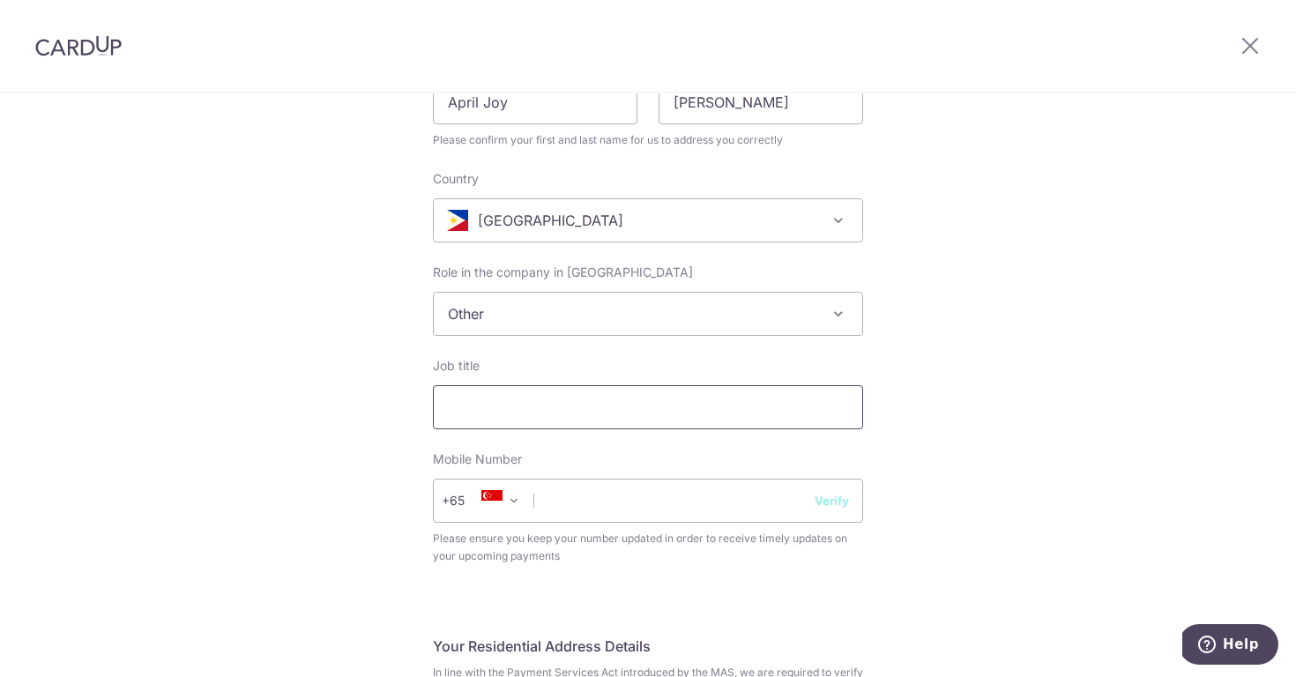
click at [765, 412] on input "Job title" at bounding box center [648, 407] width 430 height 44
type input "Virtual Assistant"
click at [511, 508] on span at bounding box center [514, 500] width 21 height 21
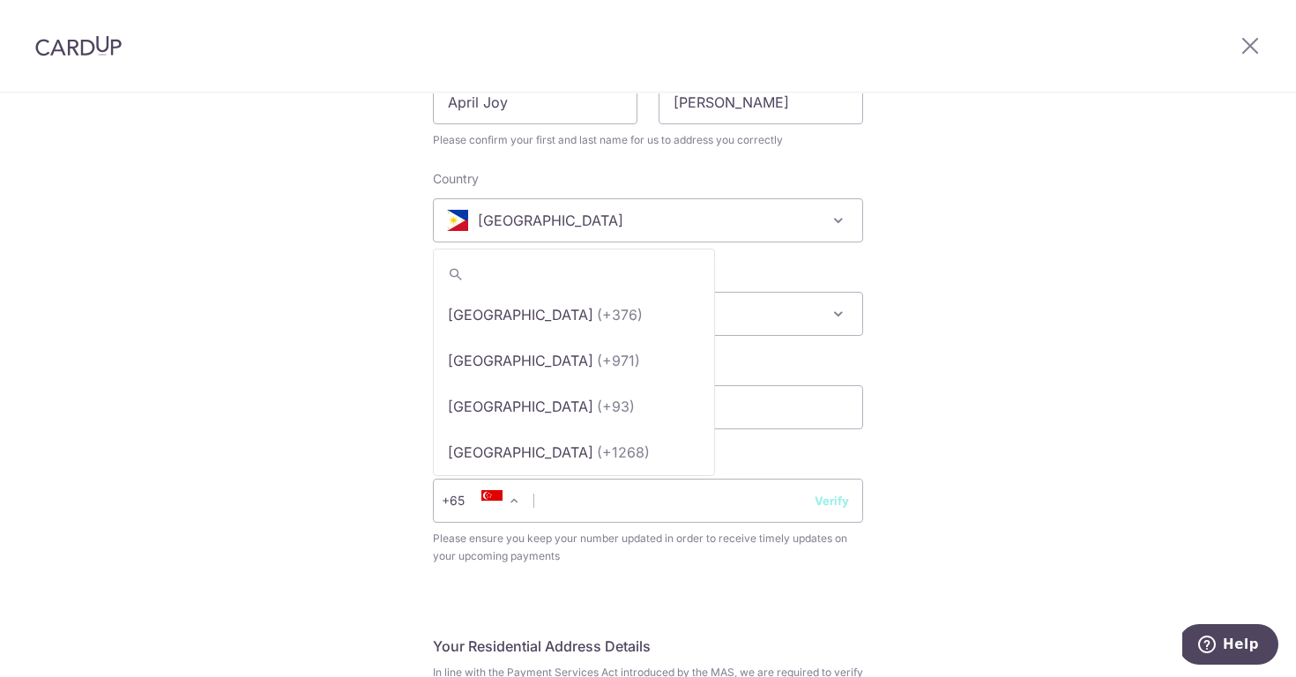
scroll to position [9093, 0]
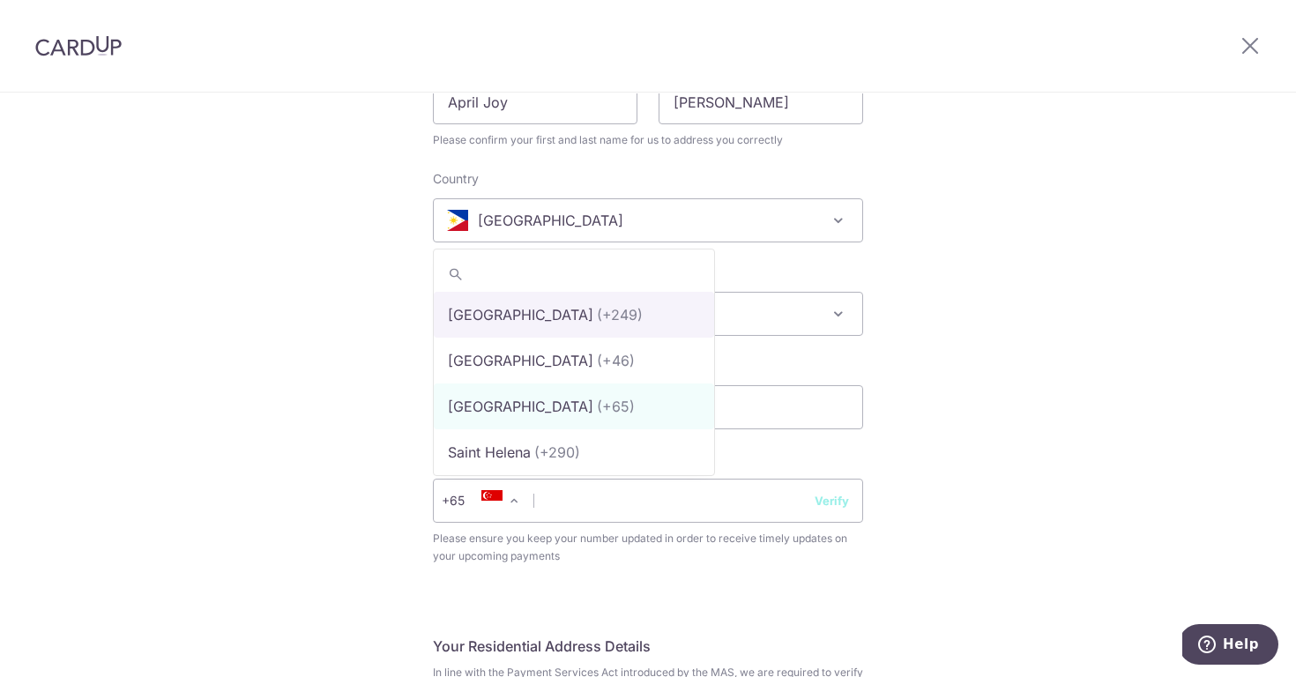
click at [552, 272] on input "search" at bounding box center [574, 274] width 280 height 35
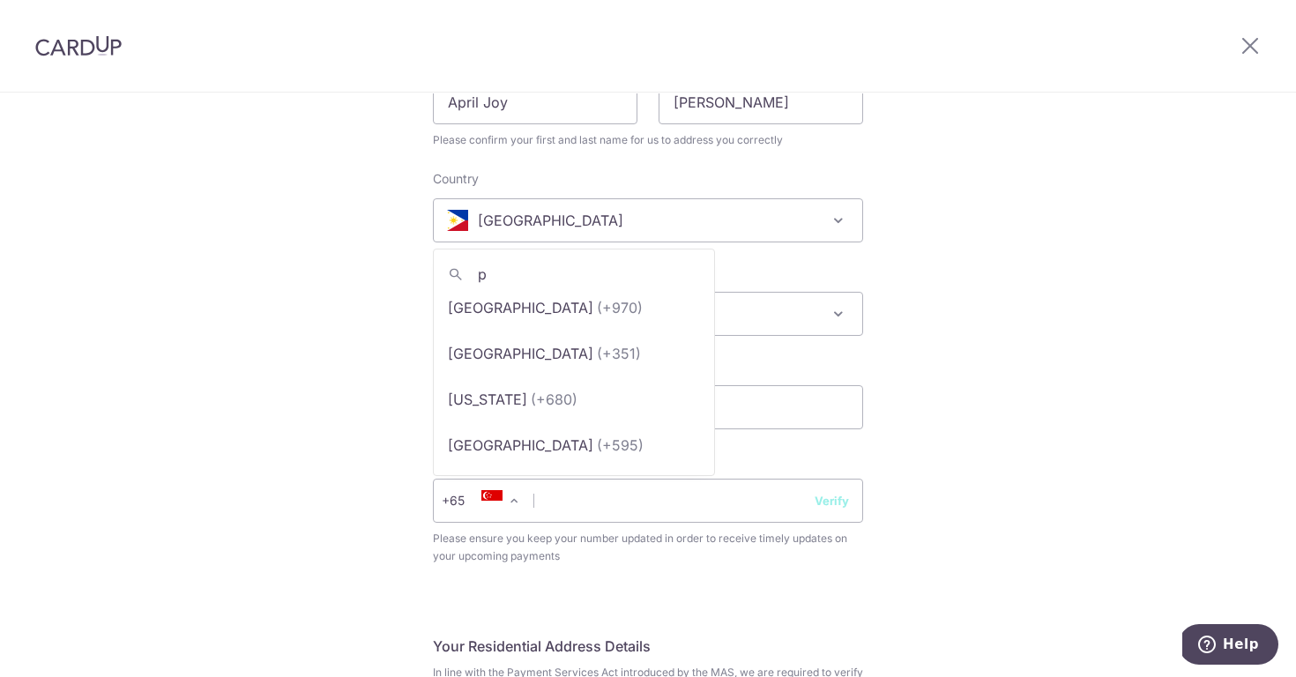
scroll to position [0, 0]
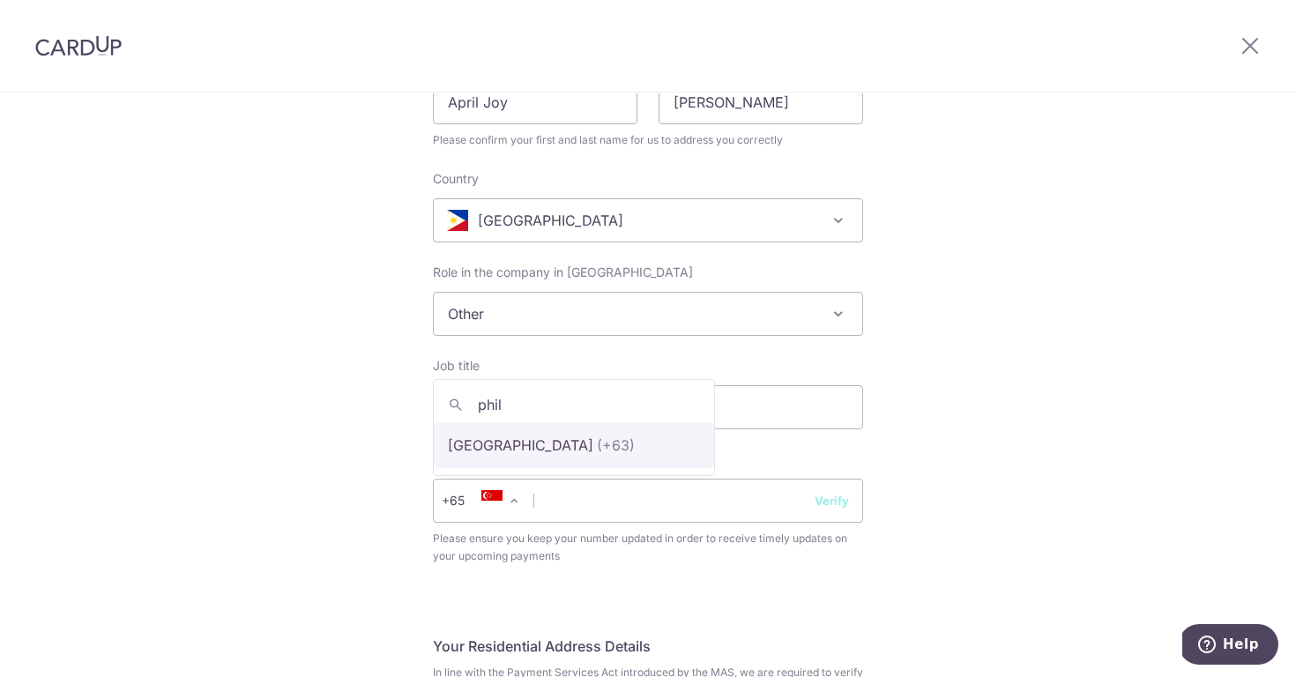
type input "phili"
select select "178"
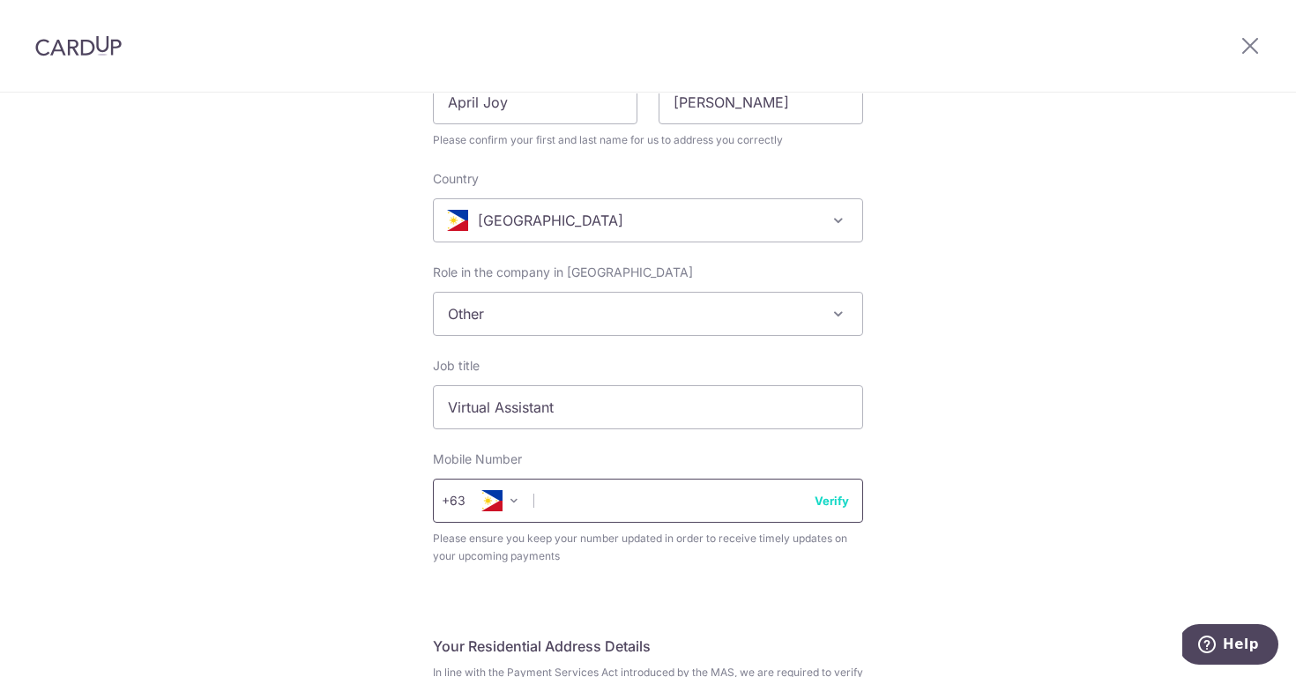
click at [577, 502] on input "text" at bounding box center [648, 501] width 430 height 44
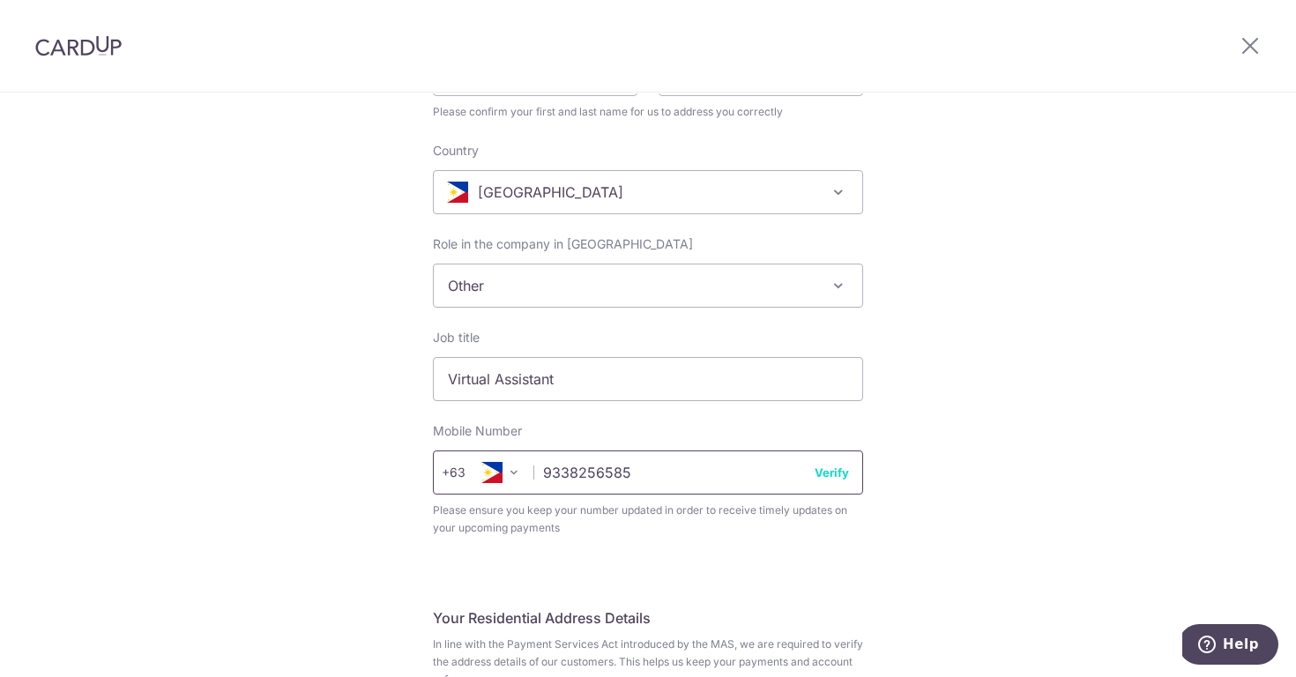
scroll to position [359, 0]
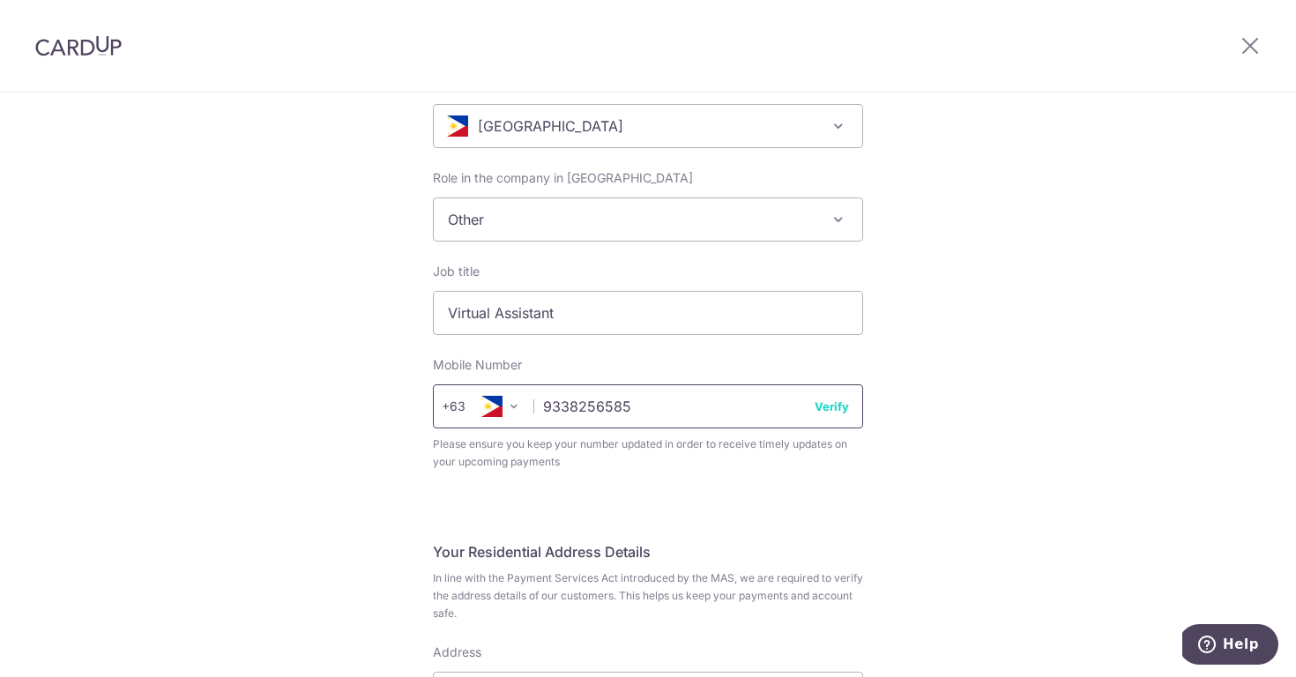
type input "9338256585"
click at [828, 410] on button "Verify" at bounding box center [832, 407] width 34 height 18
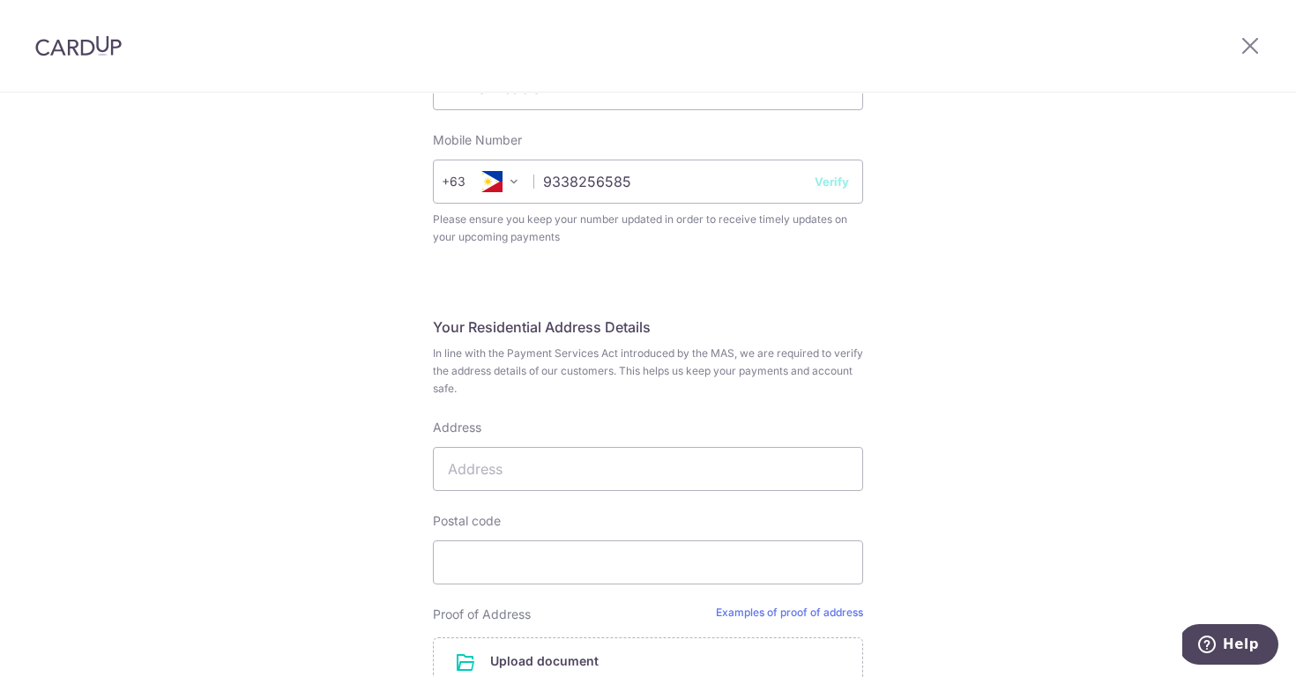
scroll to position [595, 0]
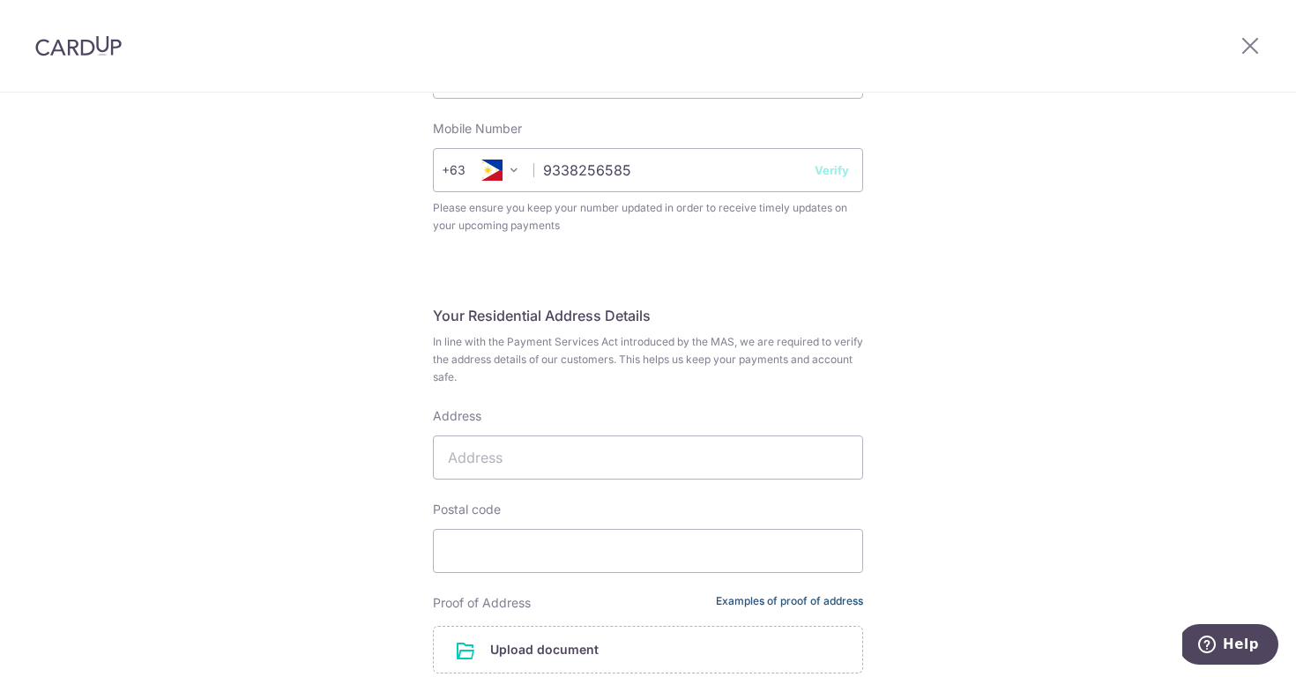
click at [799, 601] on link "Examples of proof of address" at bounding box center [789, 603] width 147 height 18
click at [823, 175] on button "Verify" at bounding box center [832, 170] width 34 height 18
click at [631, 453] on input "Address" at bounding box center [648, 458] width 430 height 44
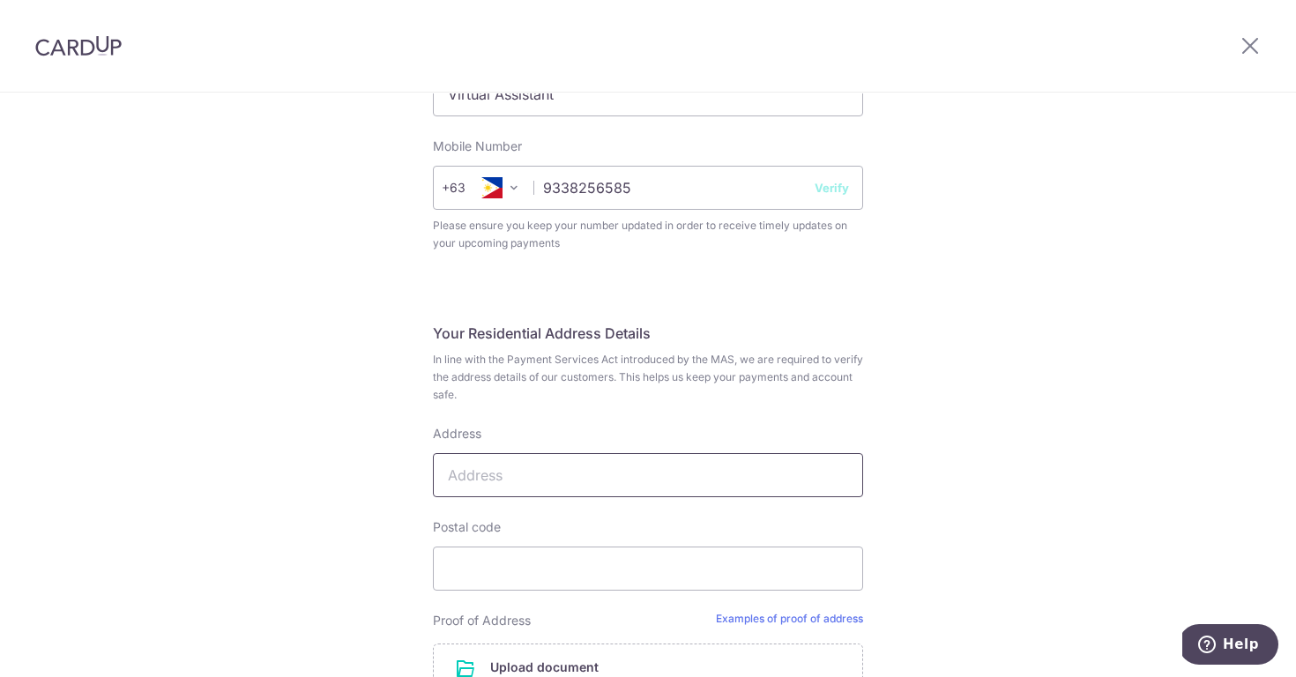
scroll to position [604, 0]
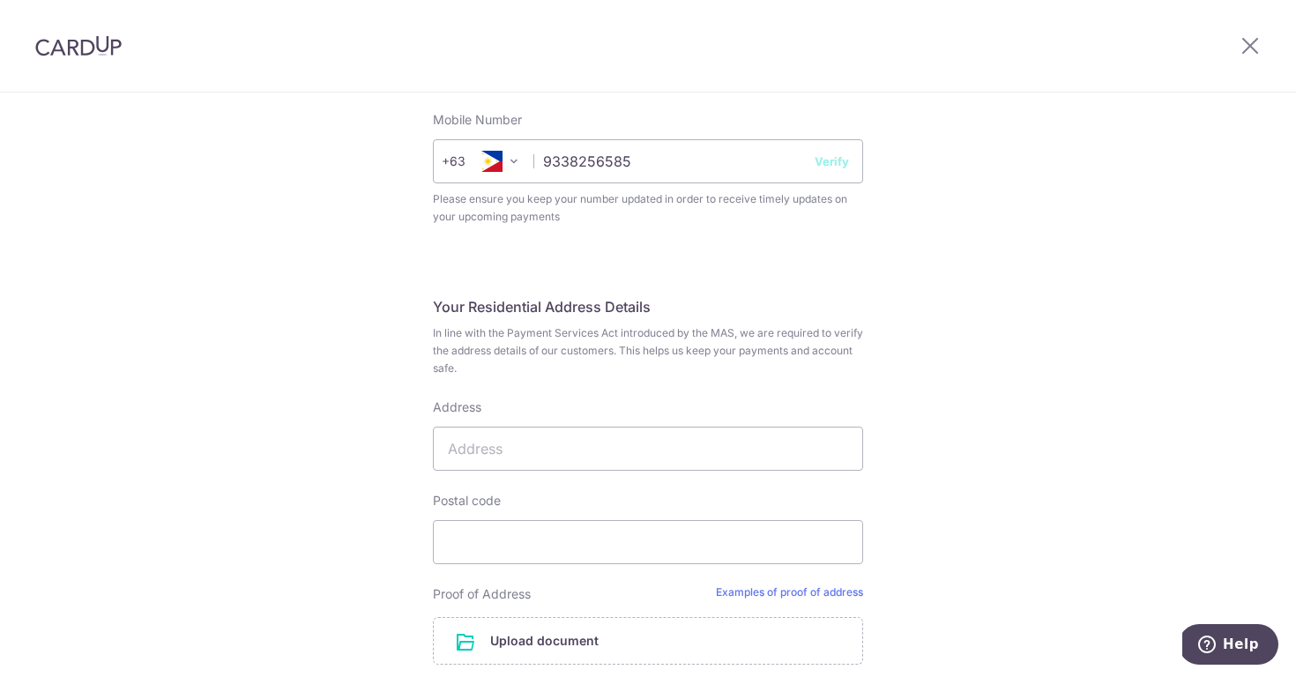
click at [832, 160] on button "Verify" at bounding box center [832, 162] width 34 height 18
click at [721, 163] on input "9338256585" at bounding box center [648, 161] width 430 height 44
click at [826, 161] on button "Verify" at bounding box center [832, 162] width 34 height 18
click at [635, 449] on input "Address" at bounding box center [648, 449] width 430 height 44
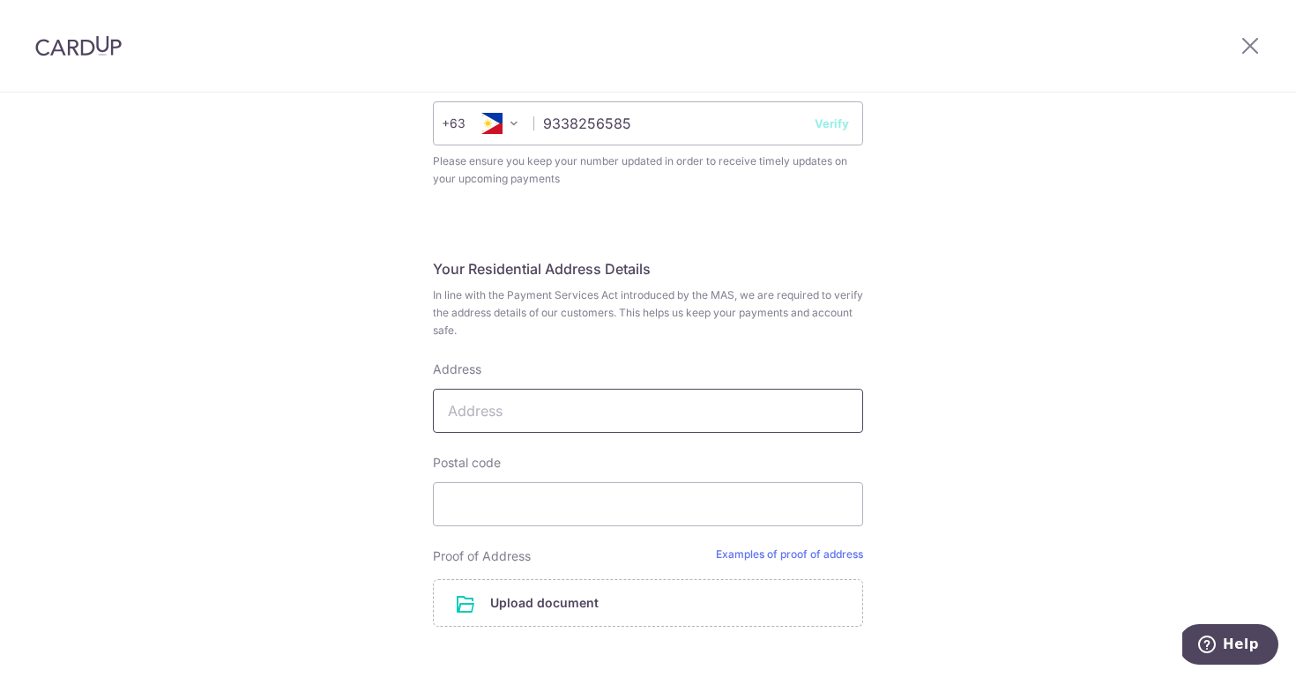
scroll to position [650, 0]
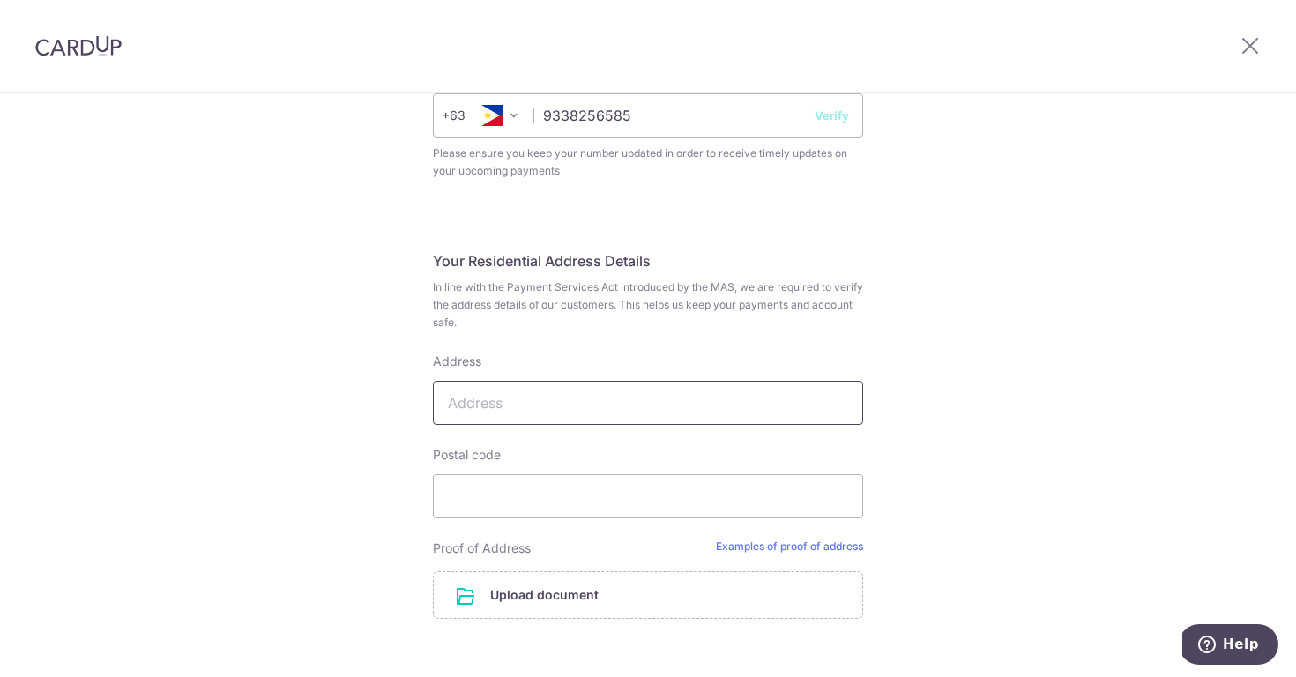
click at [552, 399] on input "Address" at bounding box center [648, 403] width 430 height 44
type input "[STREET_ADDRESS][PERSON_NAME]"
click at [491, 505] on input "Postal code" at bounding box center [648, 496] width 430 height 44
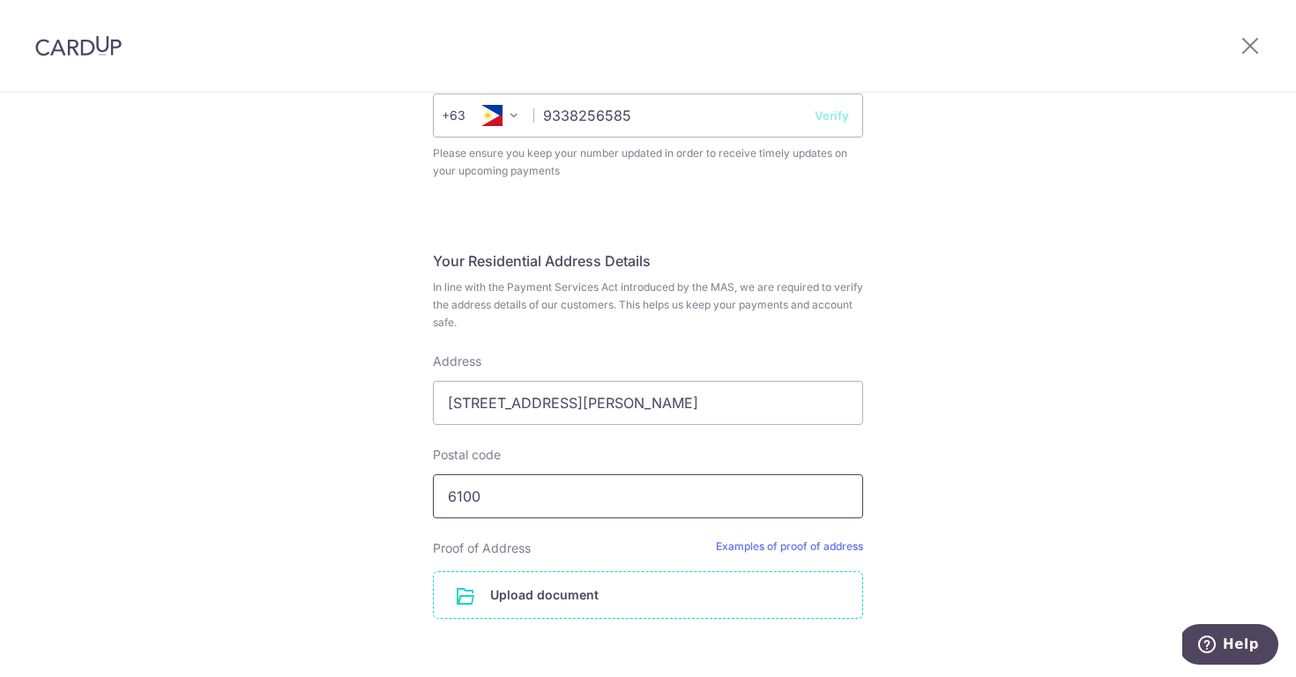
type input "6100"
click at [457, 596] on input "file" at bounding box center [648, 595] width 429 height 46
click at [577, 596] on input "file" at bounding box center [648, 595] width 429 height 46
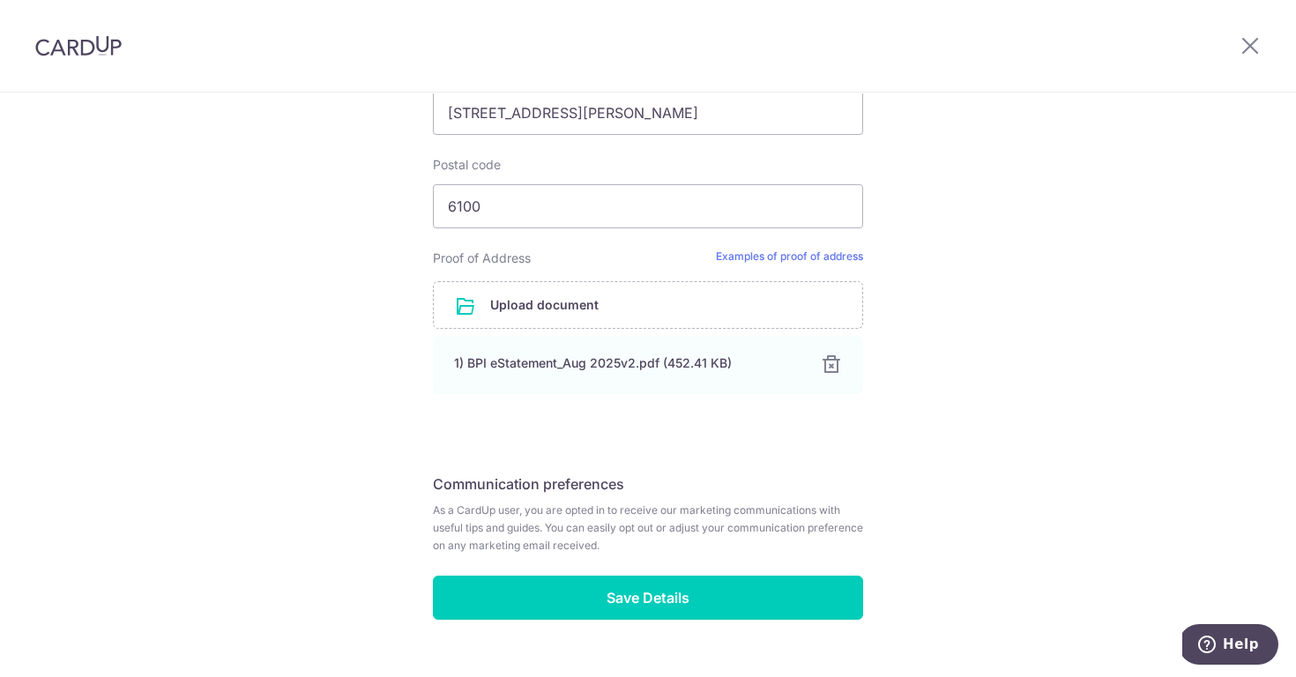
scroll to position [980, 0]
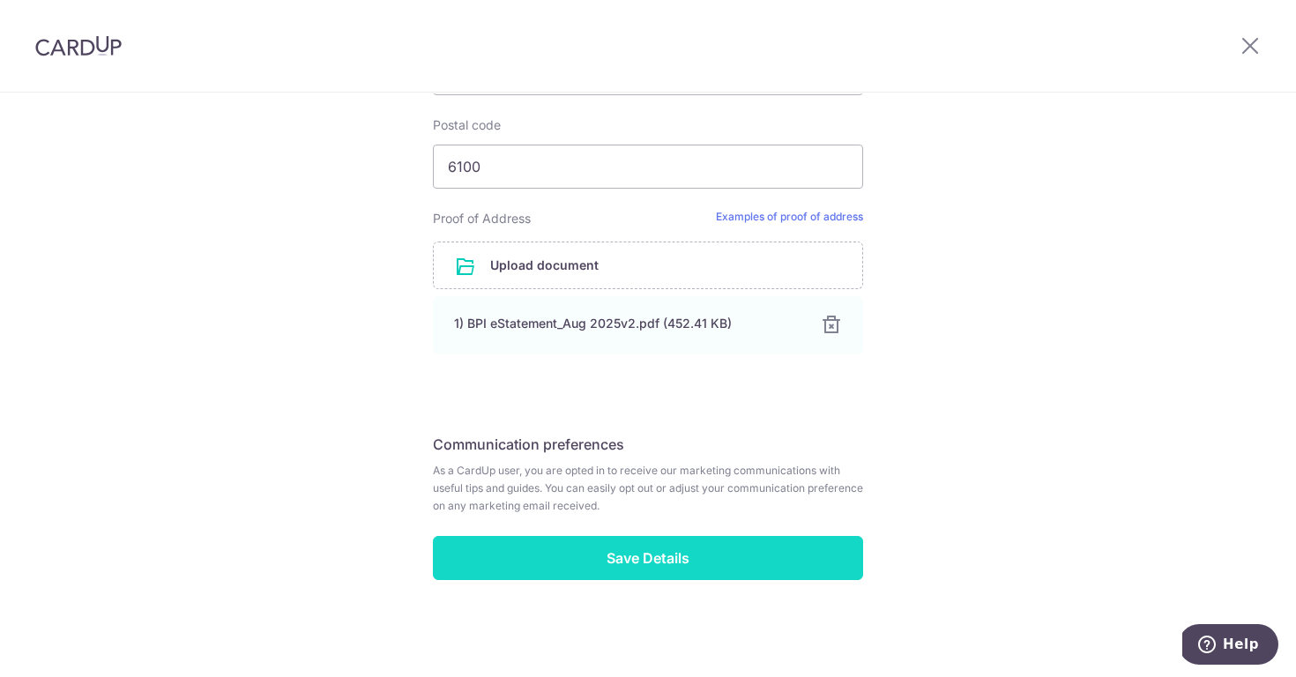
click at [750, 556] on input "Save Details" at bounding box center [648, 558] width 430 height 44
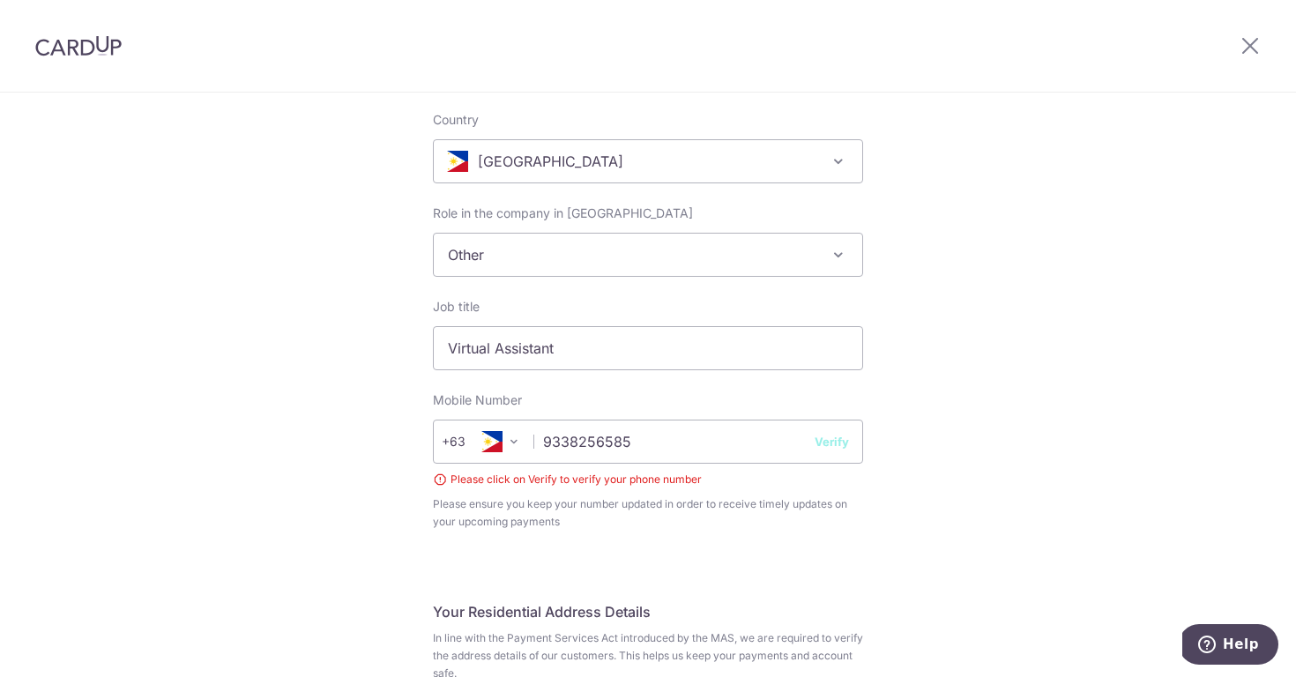
click at [832, 439] on button "Verify" at bounding box center [832, 442] width 34 height 18
click at [755, 434] on input "9338256585" at bounding box center [648, 442] width 430 height 44
click at [831, 442] on button "Verify" at bounding box center [832, 442] width 34 height 18
click at [841, 442] on button "Verify" at bounding box center [832, 442] width 34 height 18
click at [820, 439] on button "Verify" at bounding box center [832, 442] width 34 height 18
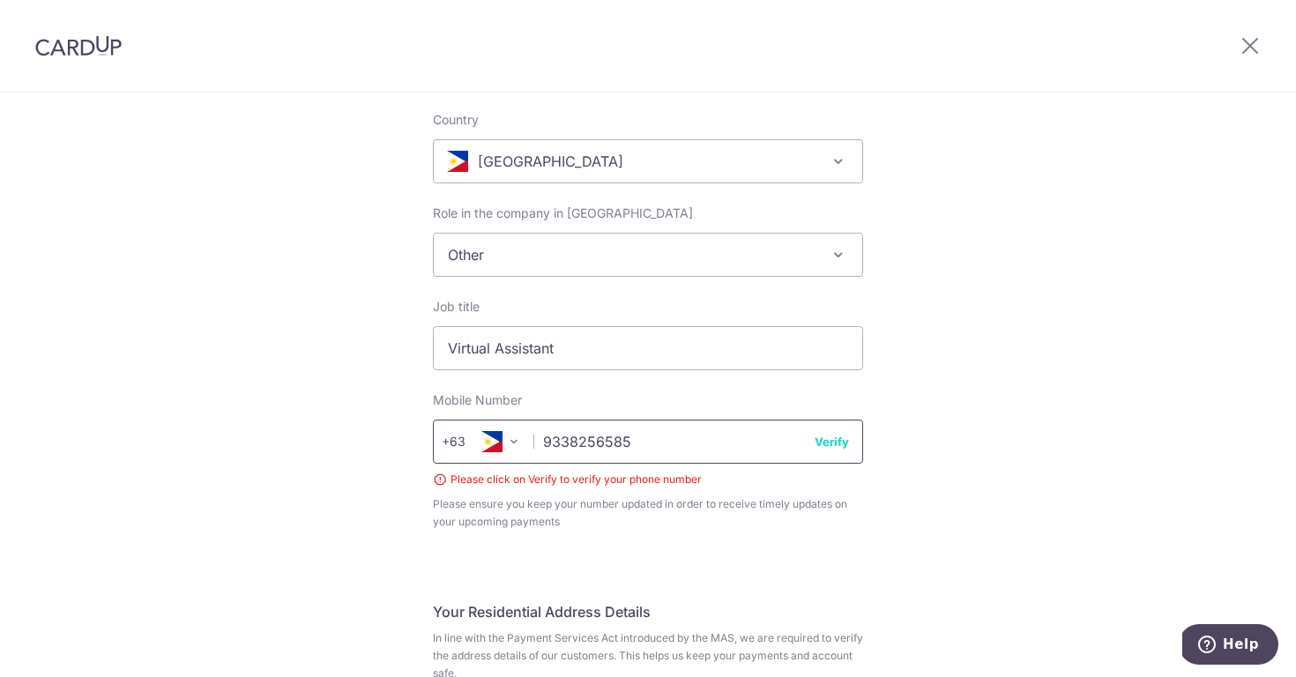
click at [775, 439] on input "9338256585" at bounding box center [648, 442] width 430 height 44
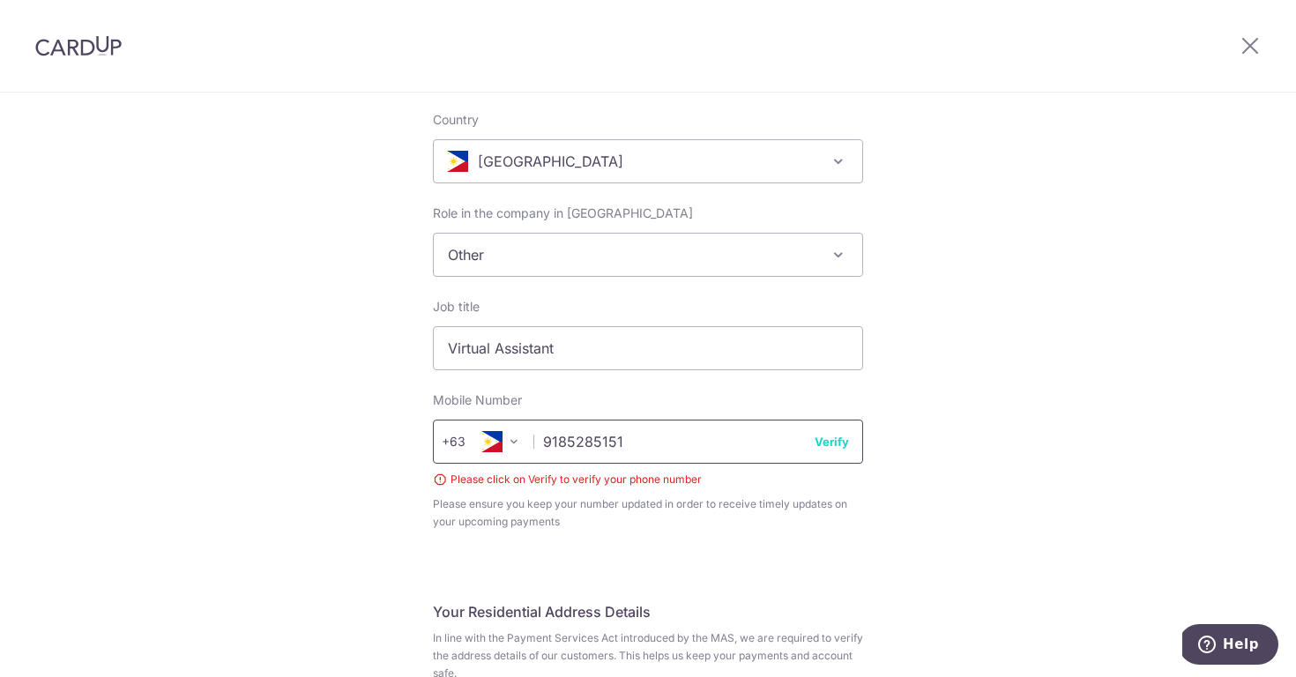
type input "9185285151"
click at [836, 444] on button "Verify" at bounding box center [832, 442] width 34 height 18
click at [1201, 637] on button "Help" at bounding box center [1229, 644] width 100 height 41
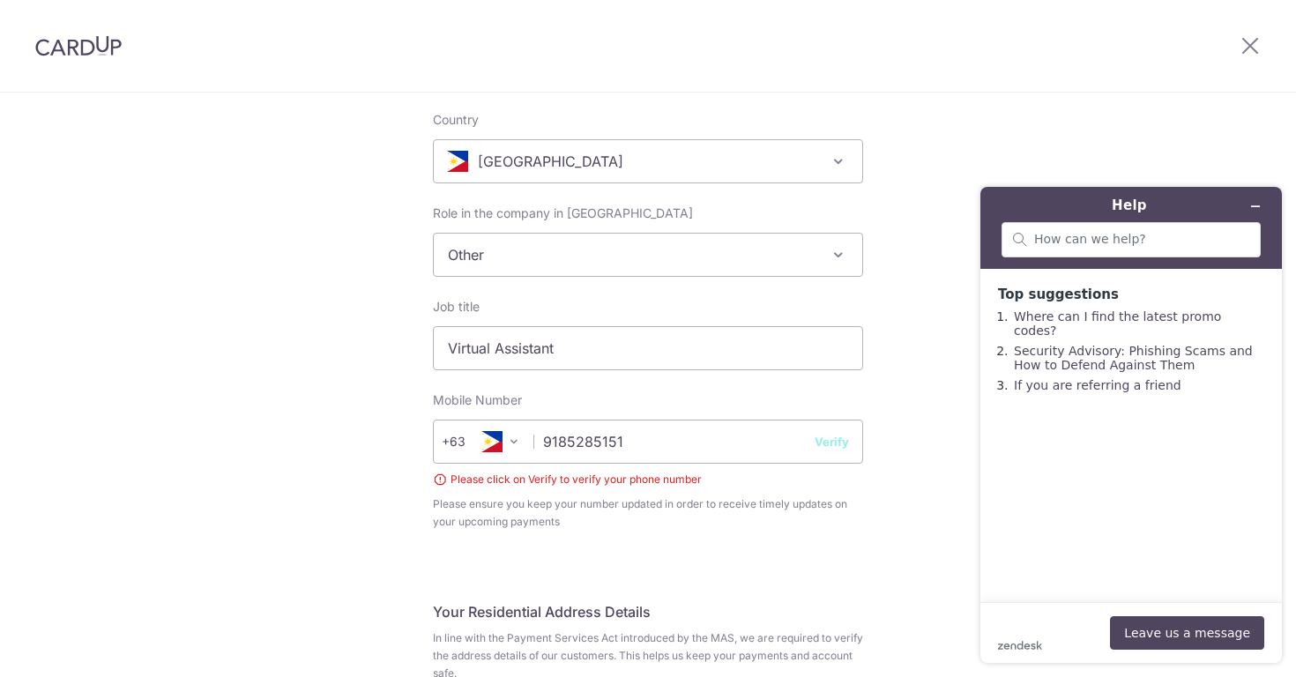
click at [1185, 152] on div "Complete your details Your Details Please provide your full name as per your NR…" at bounding box center [648, 581] width 1296 height 1623
click at [1248, 204] on button "Minimize widget" at bounding box center [1256, 206] width 28 height 25
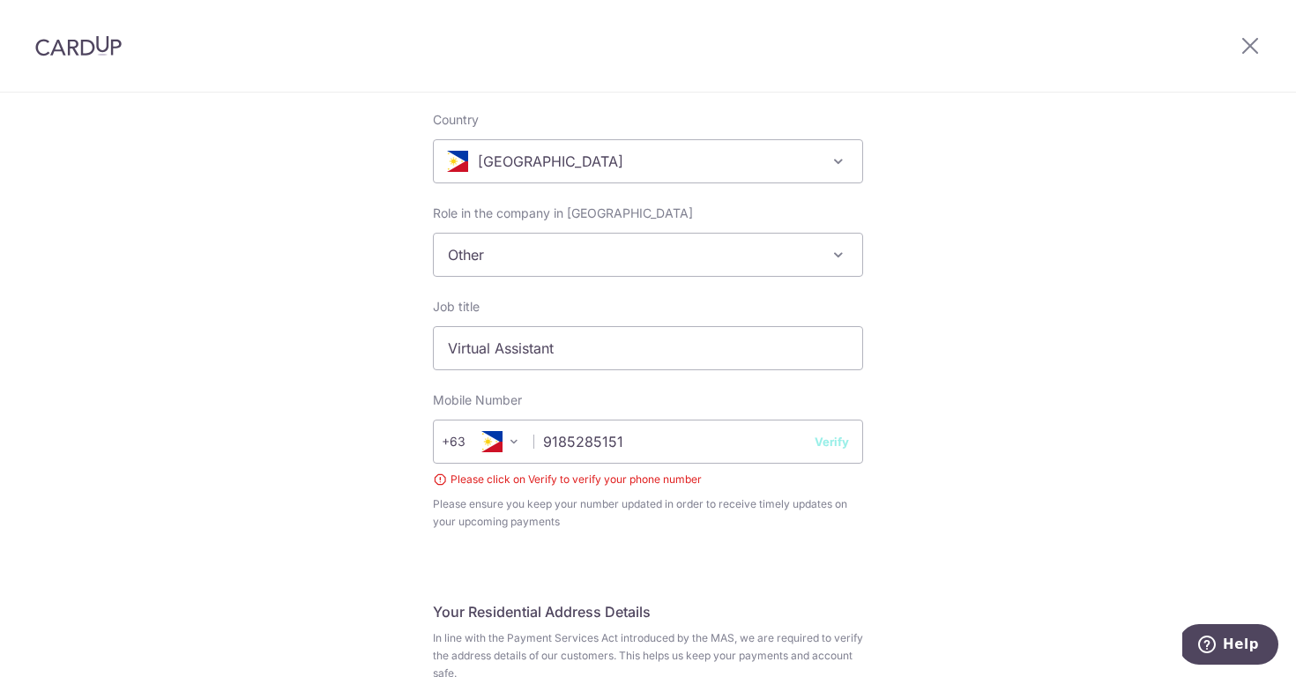
click at [831, 436] on button "Verify" at bounding box center [832, 442] width 34 height 18
click at [781, 456] on input "9185285151" at bounding box center [648, 442] width 430 height 44
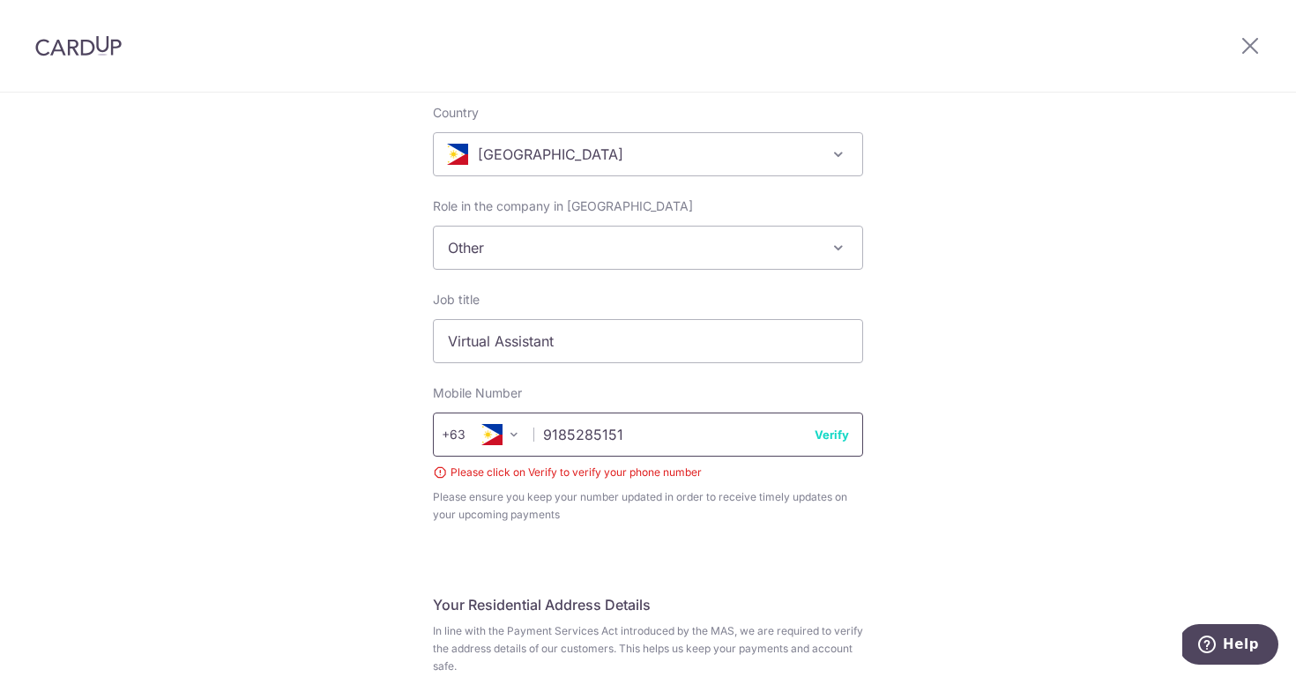
scroll to position [363, 0]
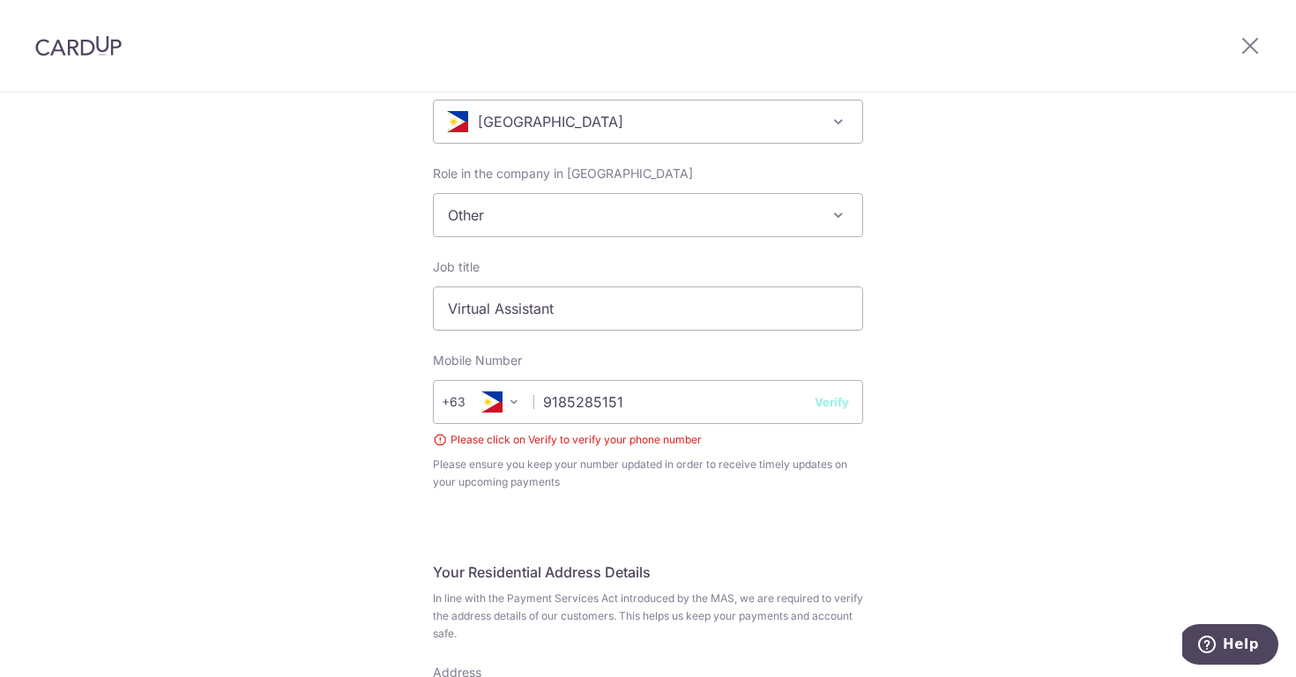
click at [835, 402] on button "Verify" at bounding box center [832, 402] width 34 height 18
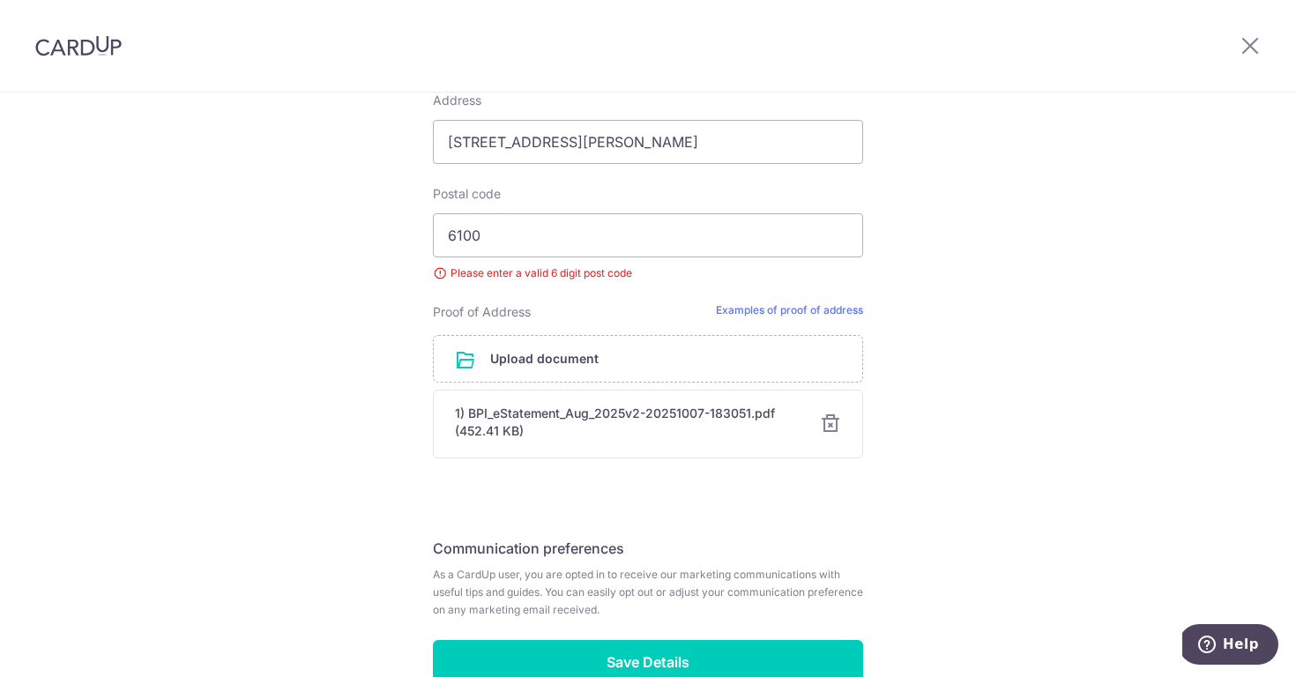
scroll to position [1040, 0]
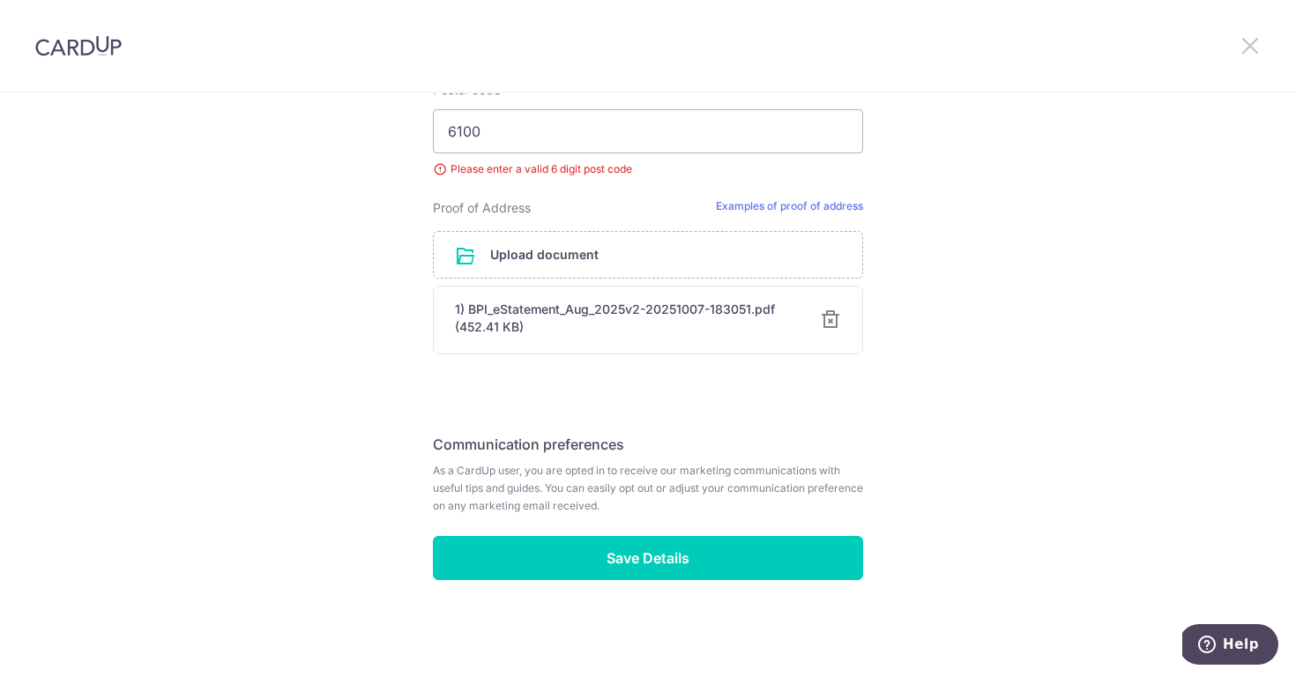
click at [1250, 48] on icon at bounding box center [1250, 45] width 21 height 22
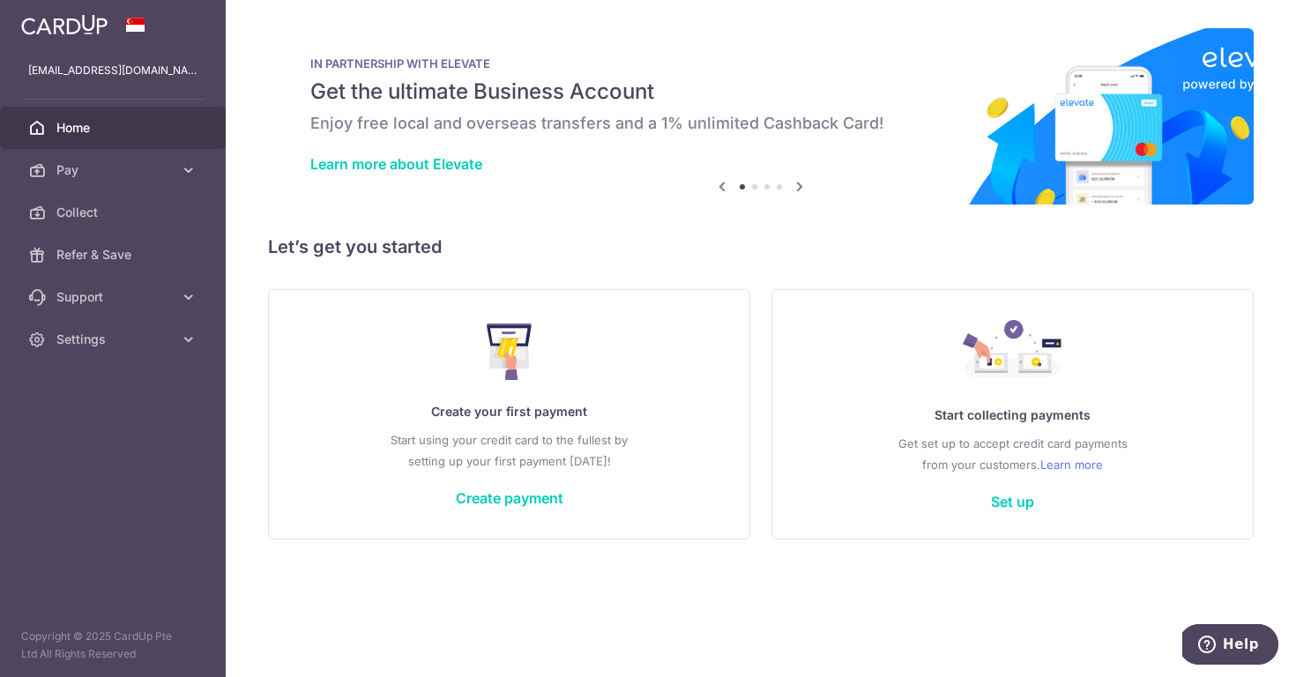
click at [513, 479] on div "Create your first payment Start using your credit card to the fullest by settin…" at bounding box center [509, 414] width 438 height 209
click at [513, 501] on link "Create payment" at bounding box center [510, 498] width 108 height 18
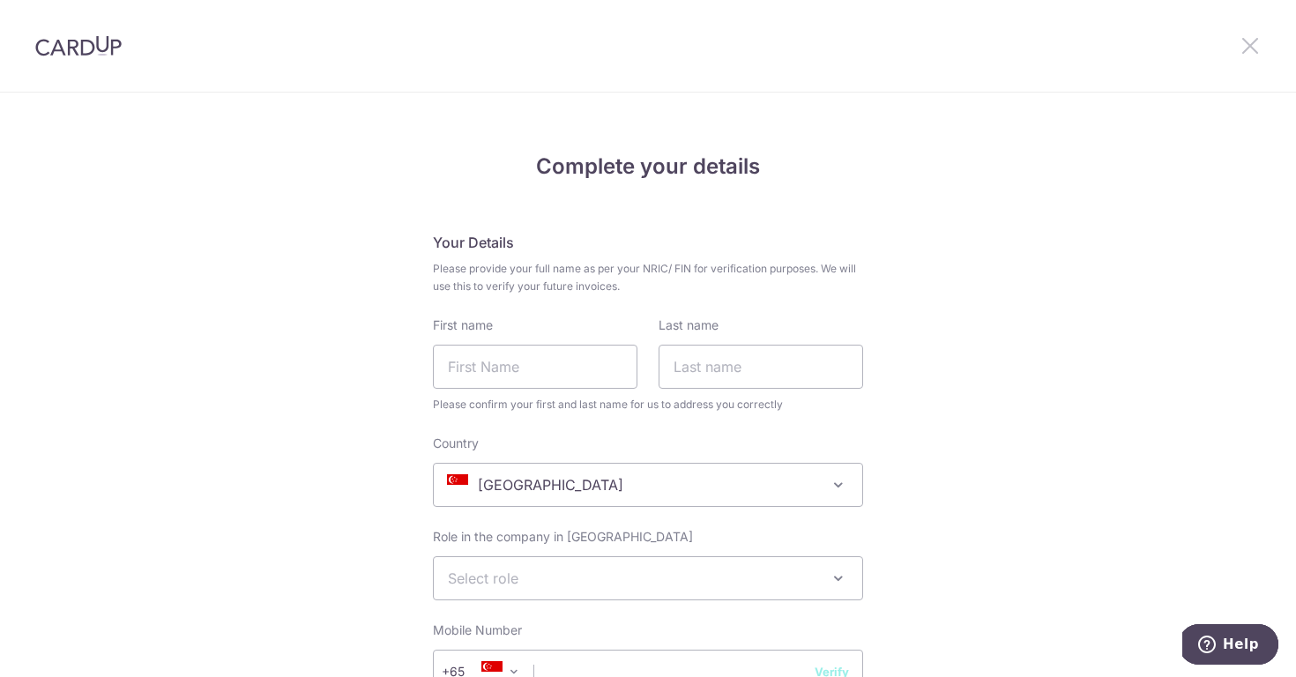
click at [1251, 47] on icon at bounding box center [1250, 45] width 21 height 22
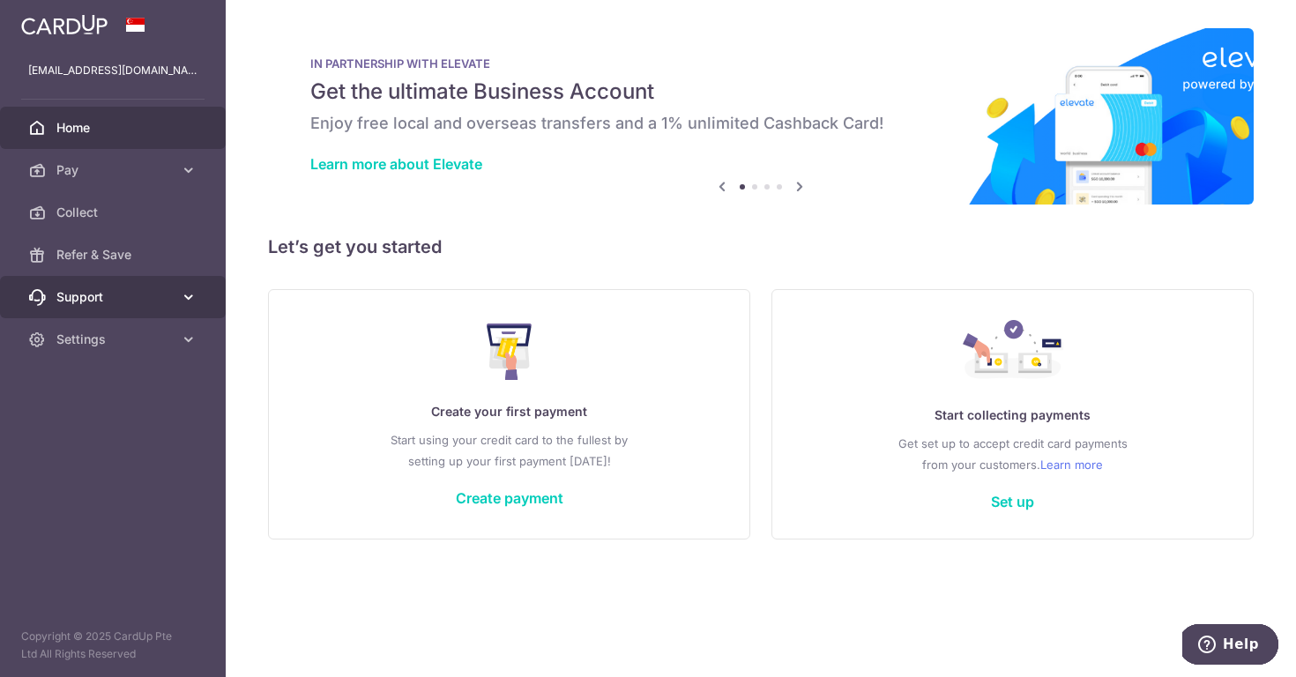
click at [165, 302] on span "Support" at bounding box center [114, 297] width 116 height 18
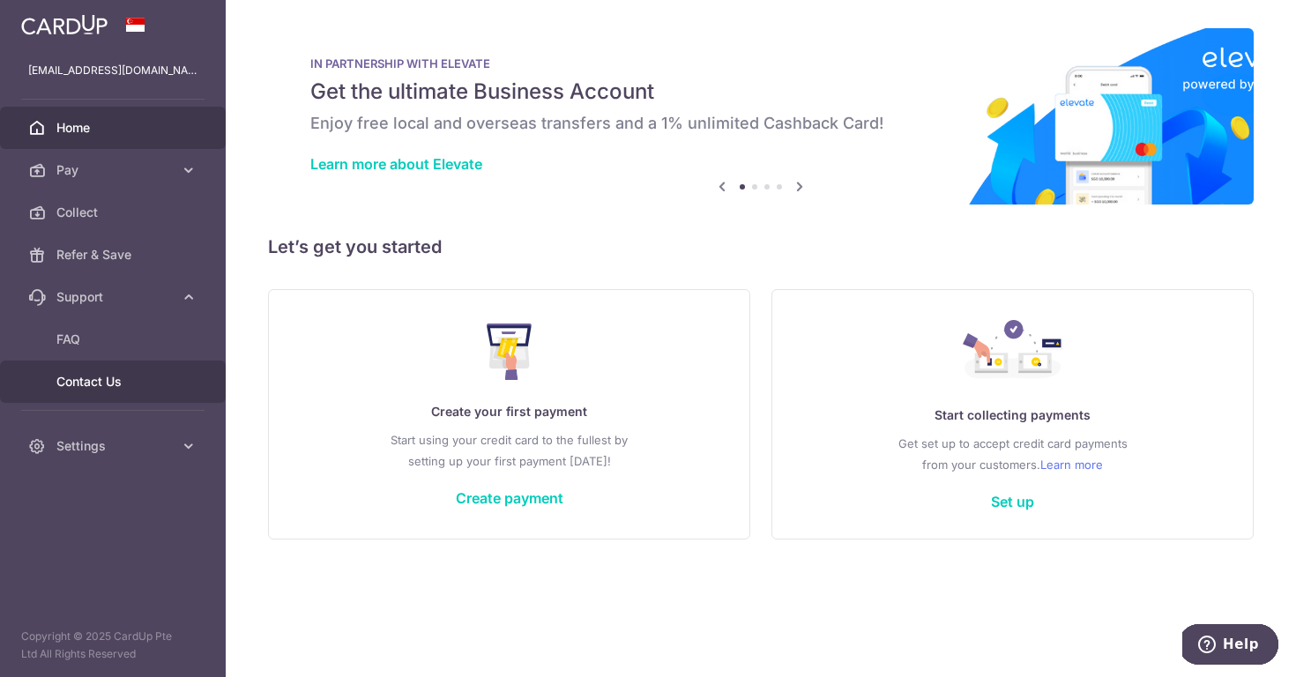
click at [119, 368] on link "Contact Us" at bounding box center [113, 382] width 226 height 42
click at [1197, 632] on button "Help" at bounding box center [1229, 644] width 100 height 41
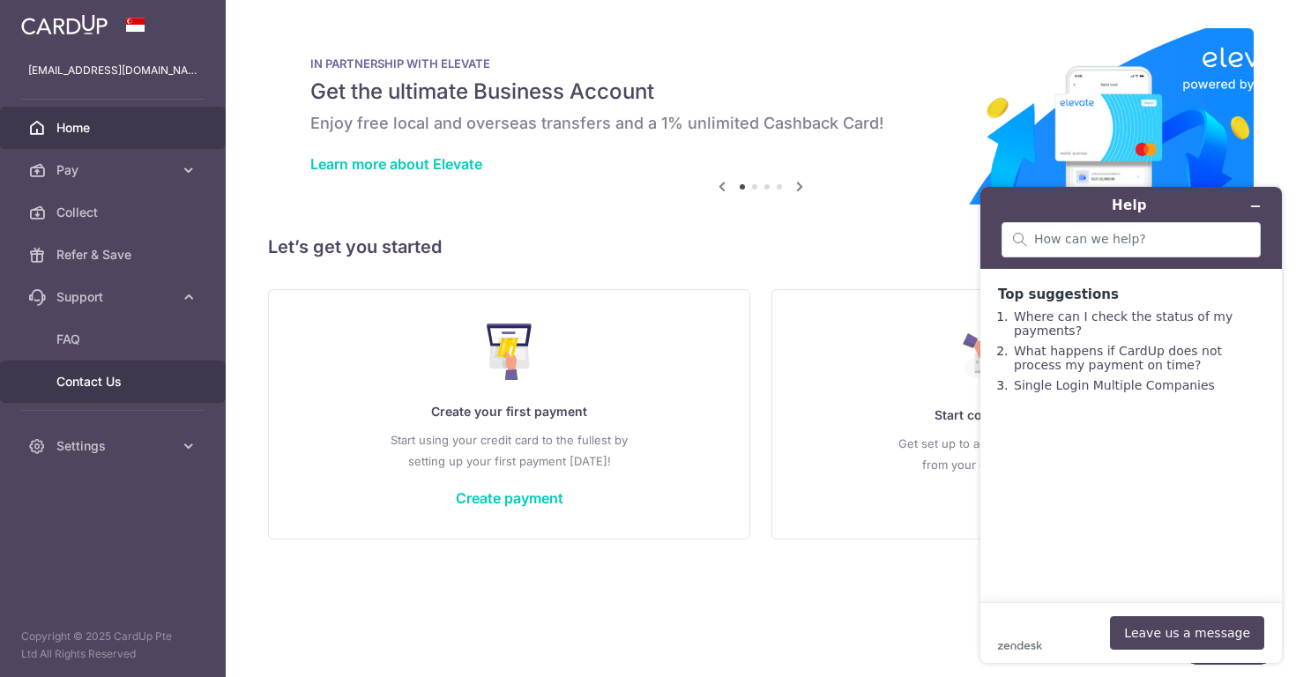
click at [69, 391] on link "Contact Us" at bounding box center [113, 382] width 226 height 42
